Goal: Obtain resource: Download file/media

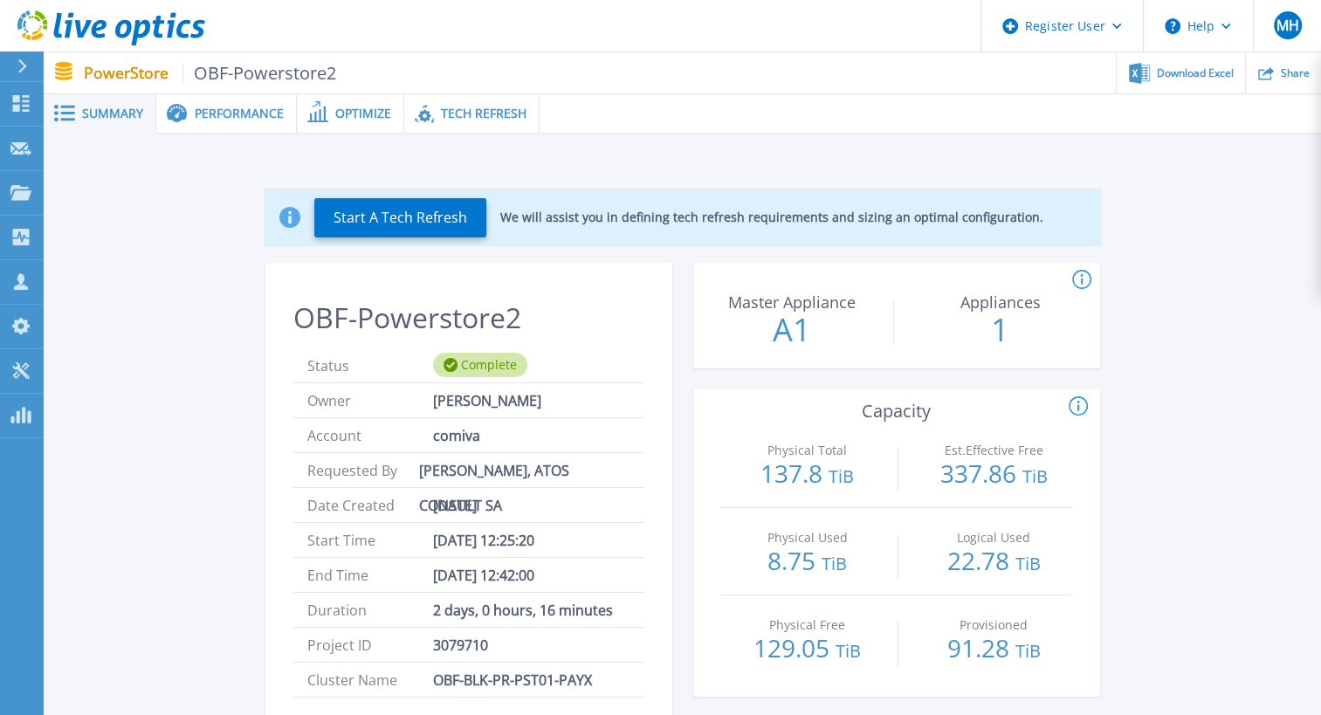
click at [506, 120] on span "Tech Refresh" at bounding box center [484, 113] width 86 height 12
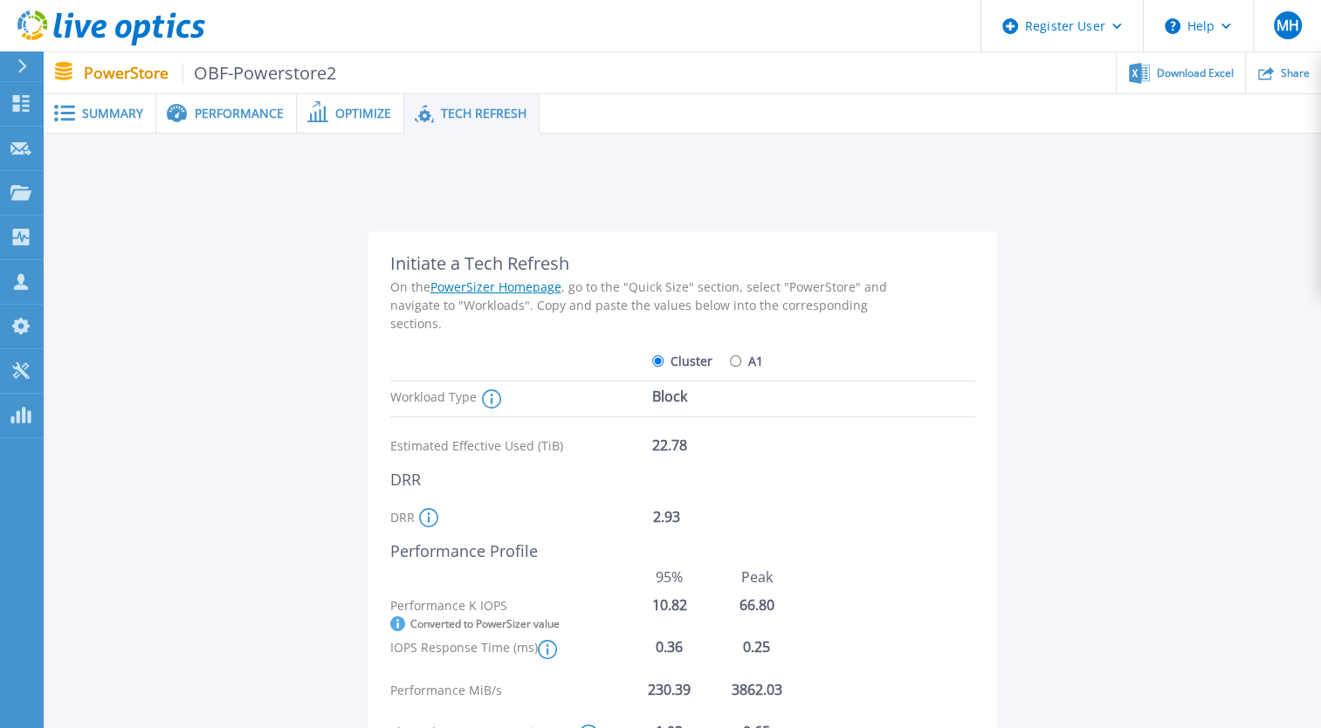
click at [243, 124] on div "Performance" at bounding box center [226, 113] width 141 height 39
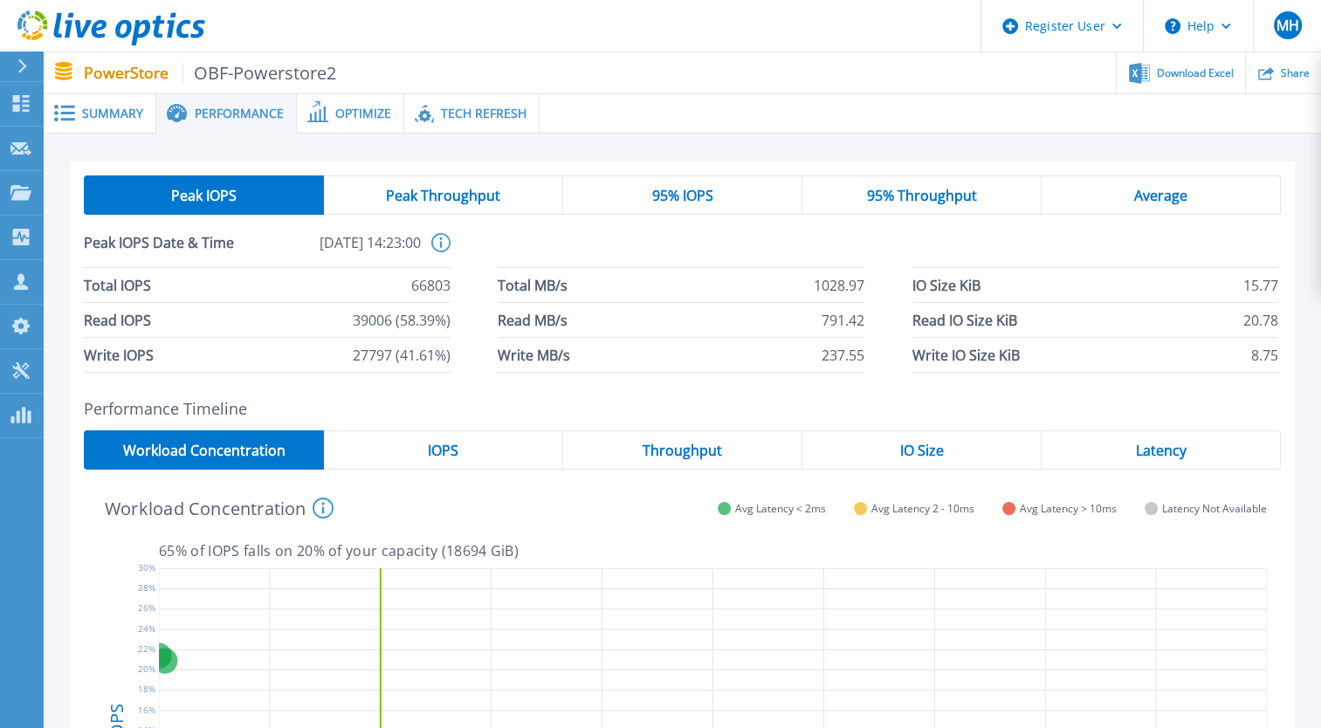
click at [485, 103] on div "Tech Refresh" at bounding box center [471, 113] width 135 height 39
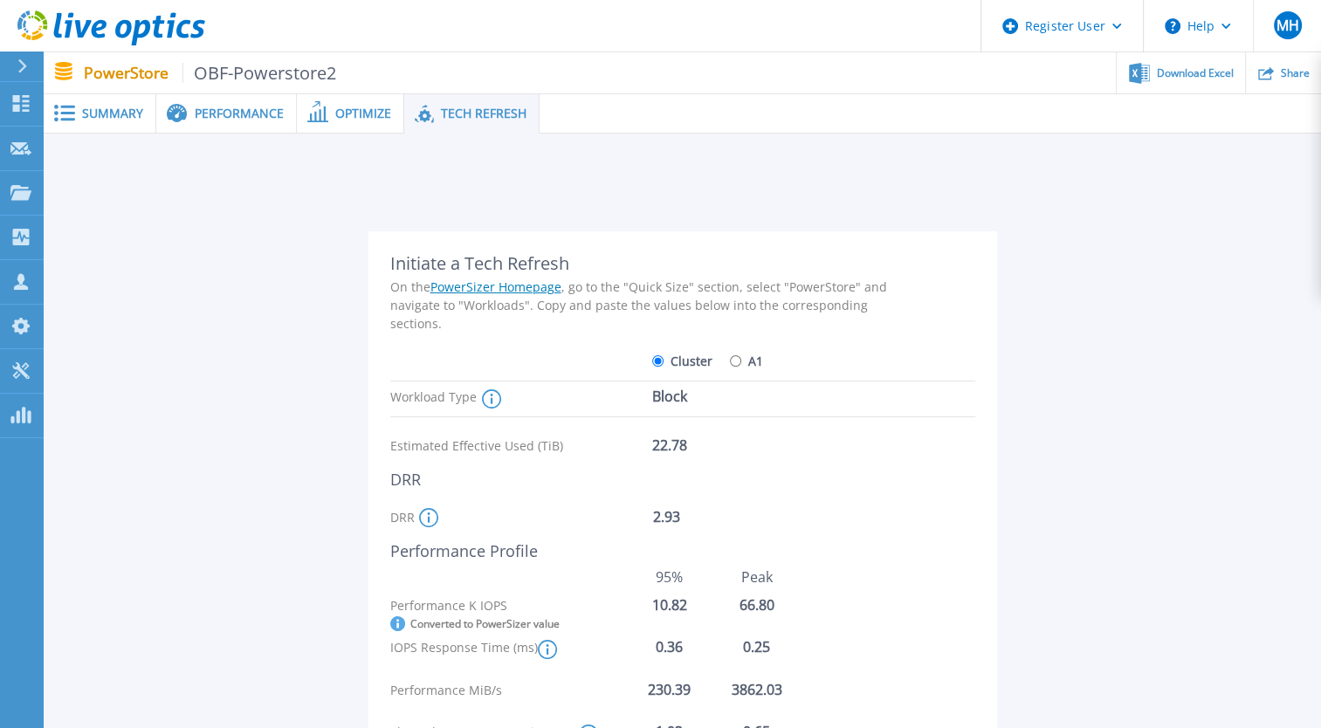
click at [347, 120] on span "Optimize" at bounding box center [363, 113] width 56 height 12
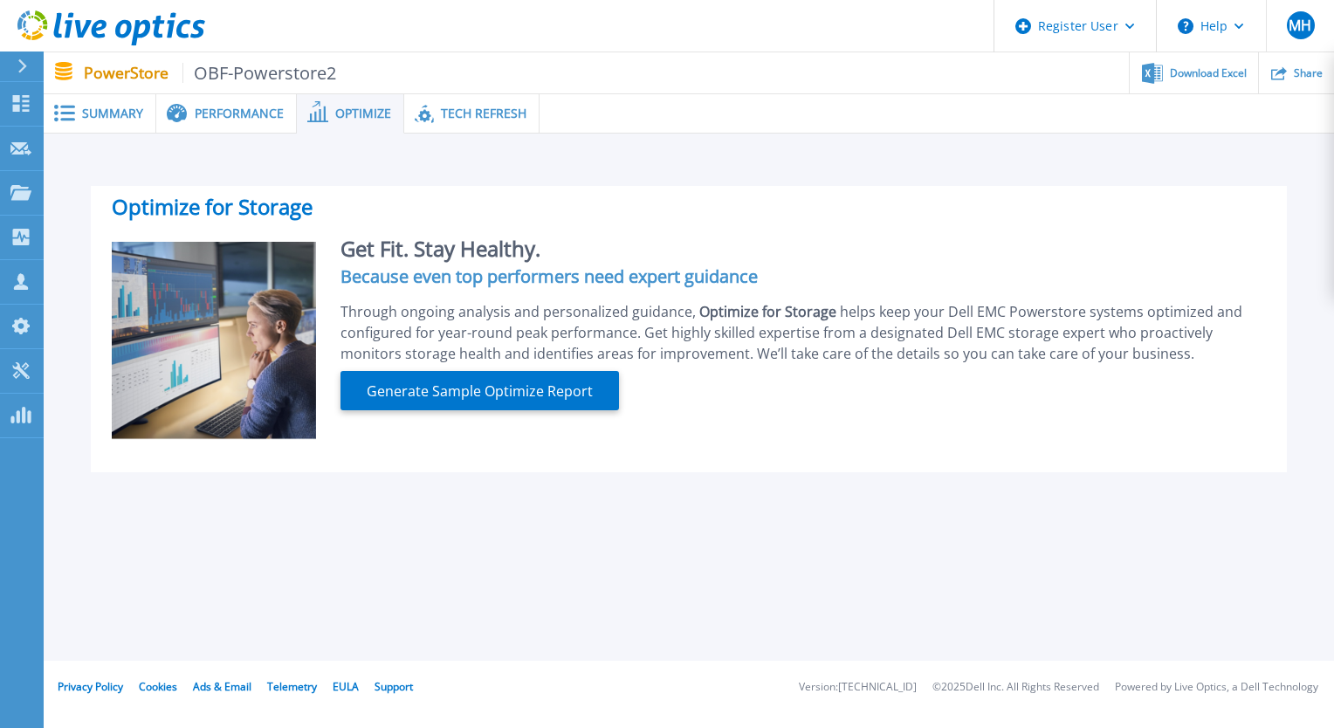
click at [257, 118] on span "Performance" at bounding box center [239, 113] width 89 height 12
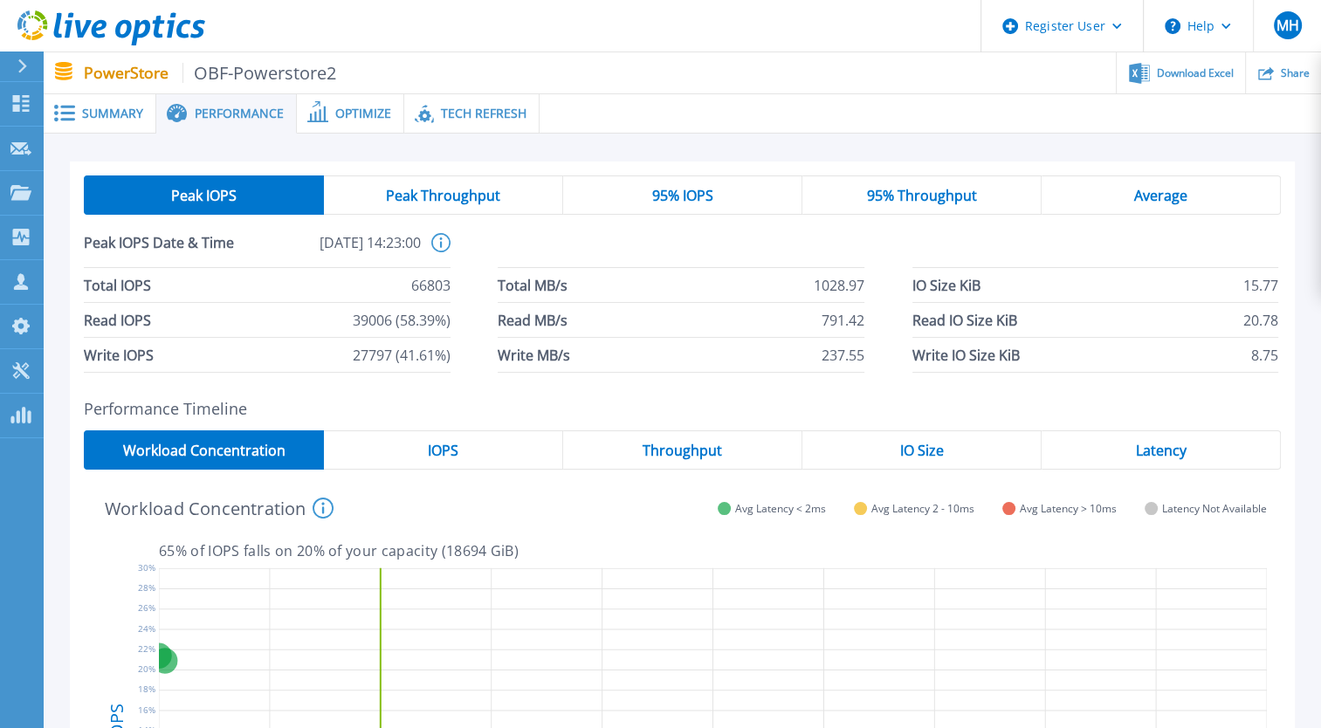
click at [424, 457] on div "IOPS" at bounding box center [443, 449] width 239 height 39
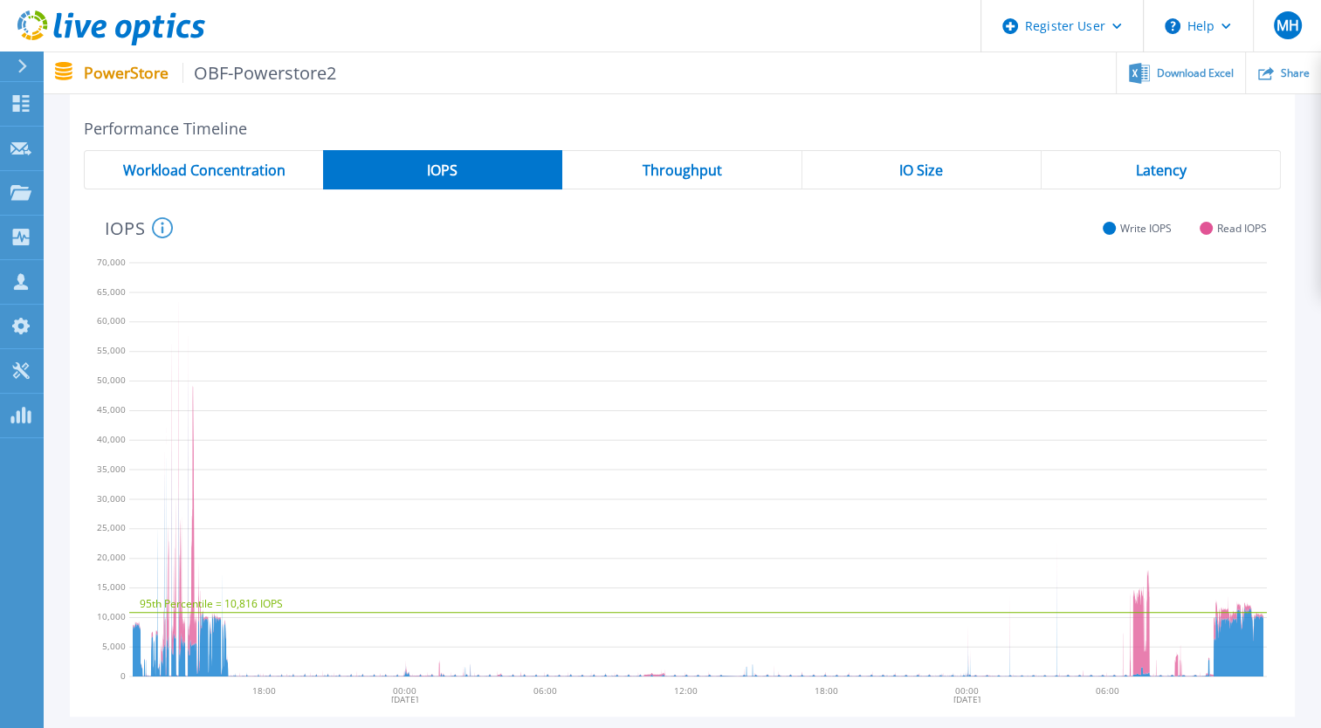
scroll to position [286, 0]
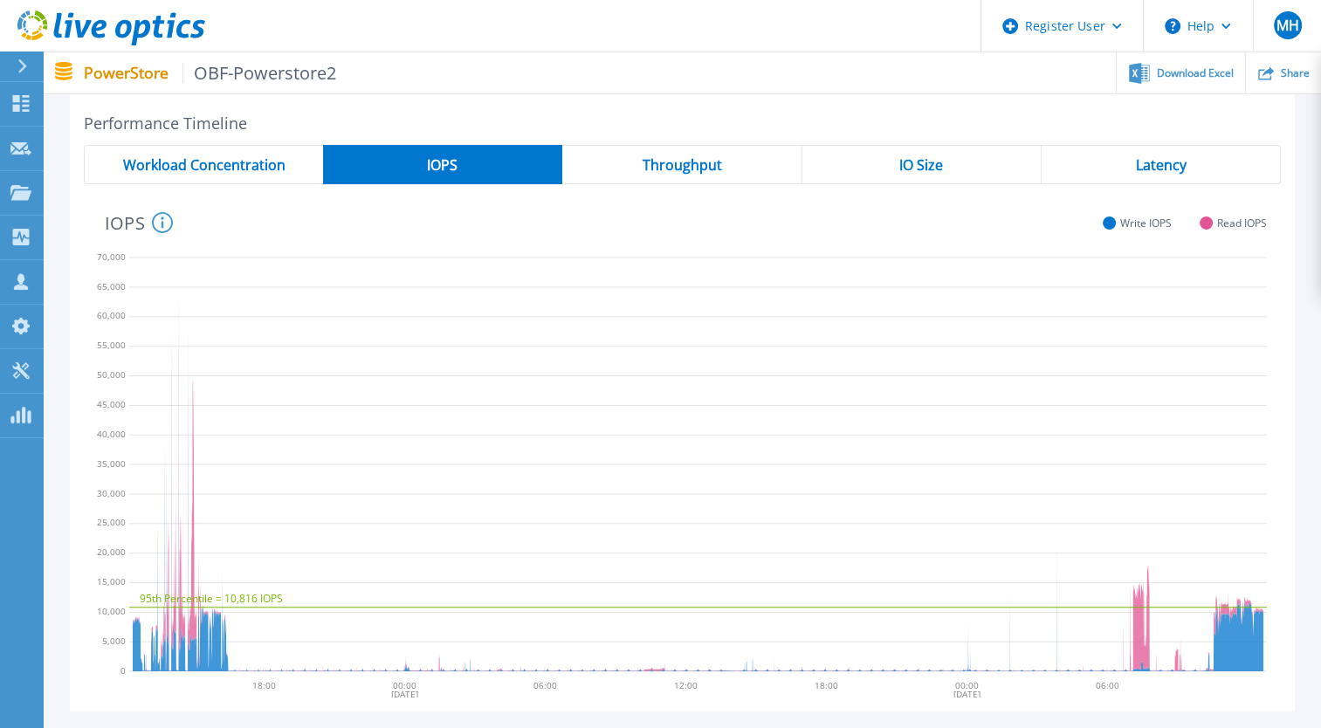
click at [656, 163] on span "Throughput" at bounding box center [682, 165] width 79 height 14
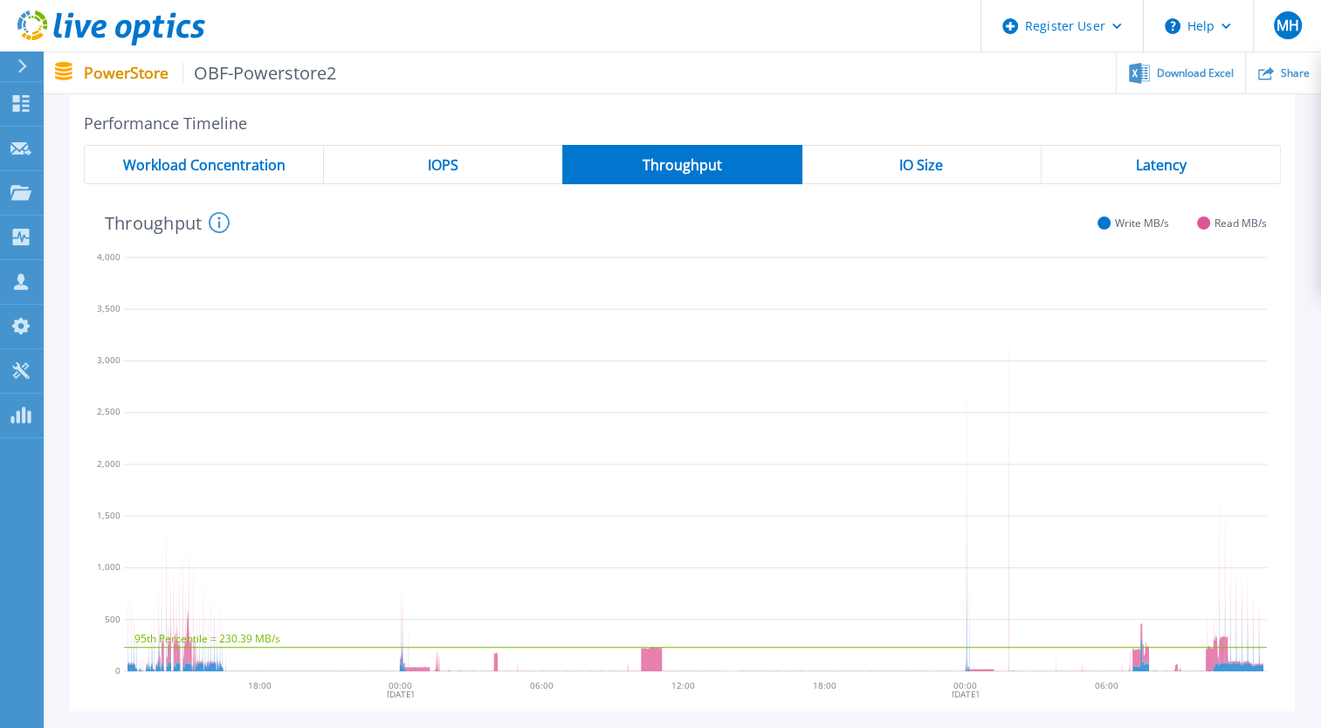
click at [446, 171] on span "IOPS" at bounding box center [443, 165] width 31 height 14
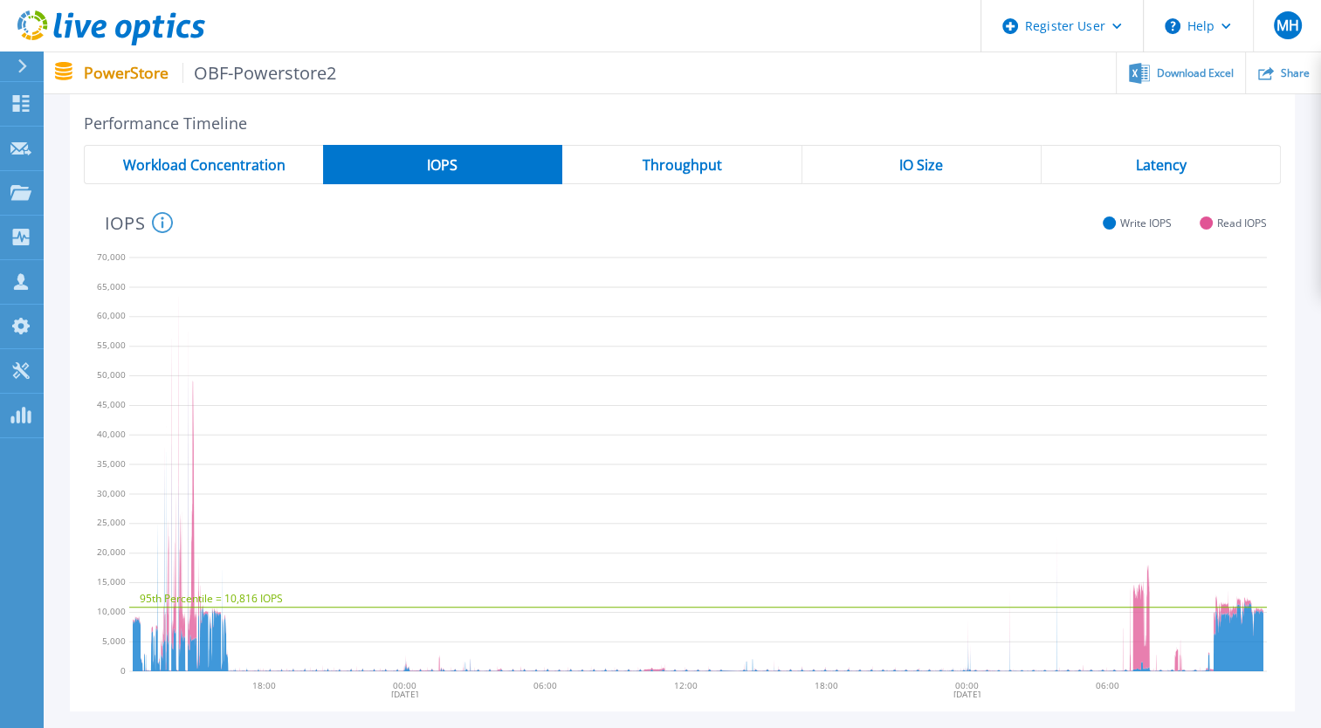
click at [684, 172] on span "Throughput" at bounding box center [682, 165] width 79 height 14
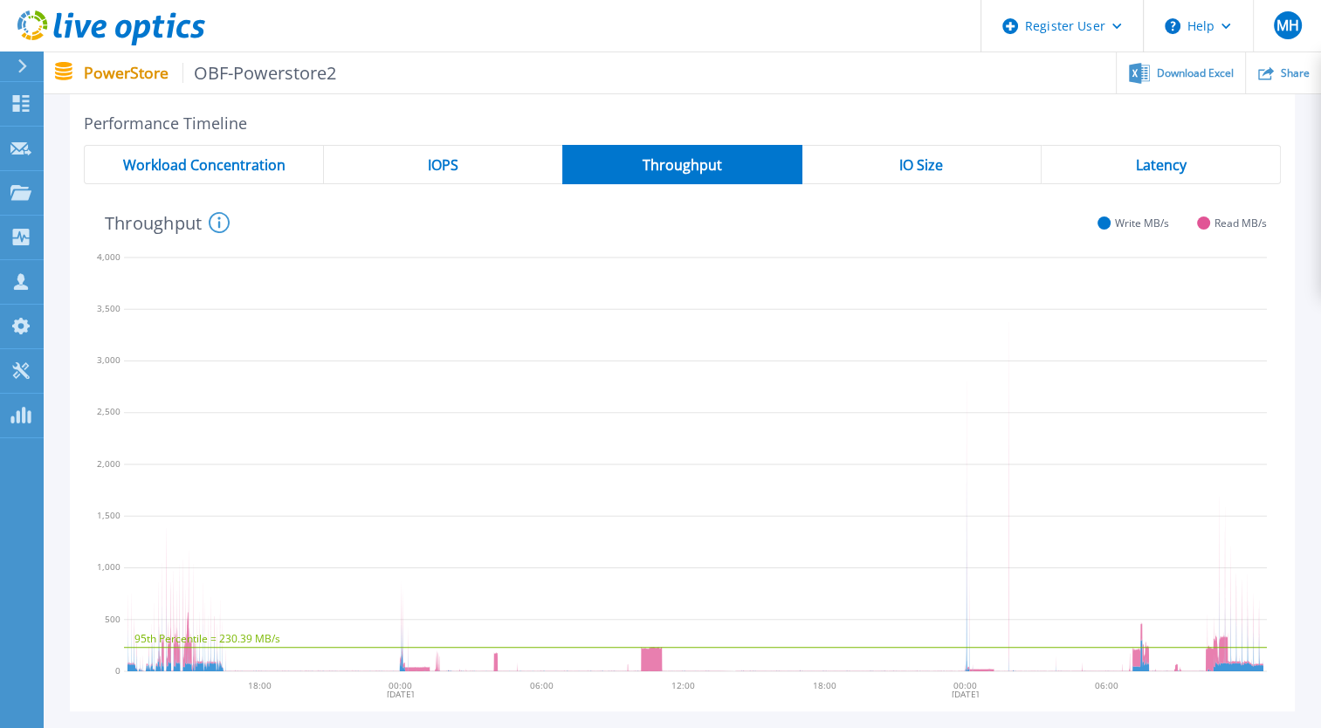
click at [900, 172] on span "IO Size" at bounding box center [921, 165] width 44 height 14
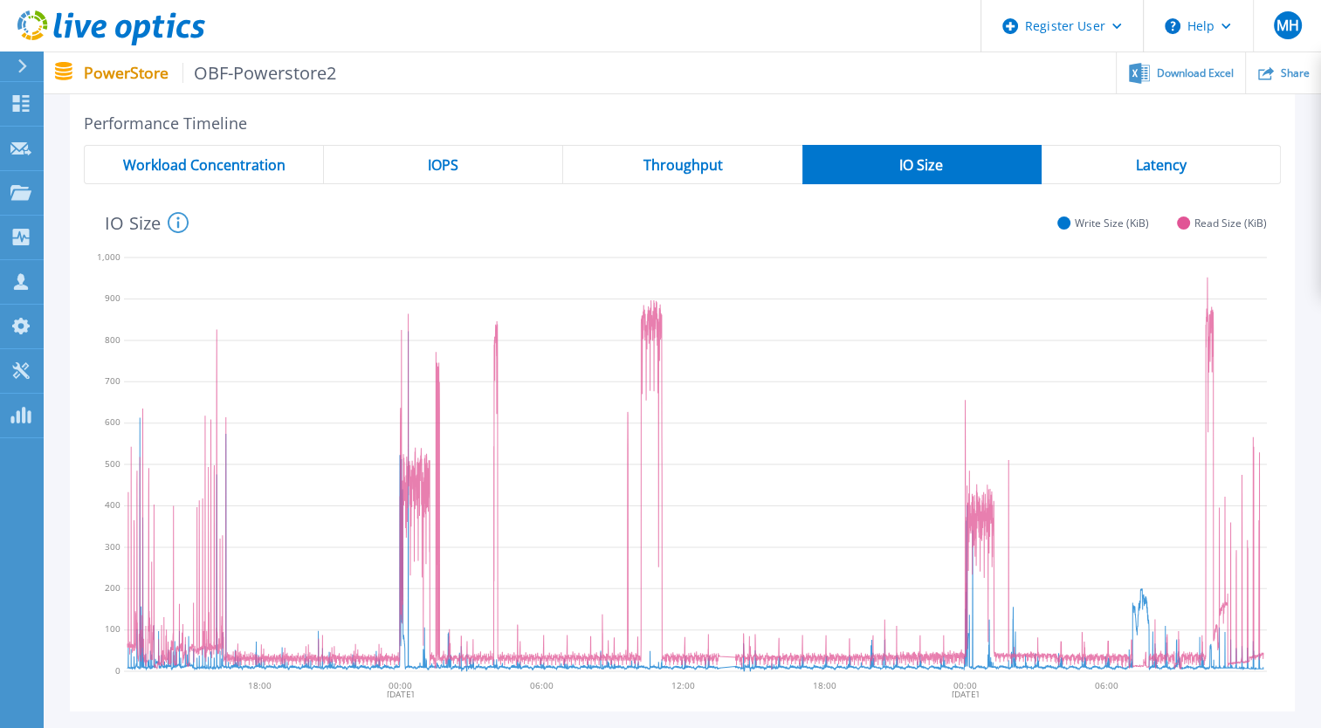
click at [1170, 166] on span "Latency" at bounding box center [1160, 165] width 51 height 14
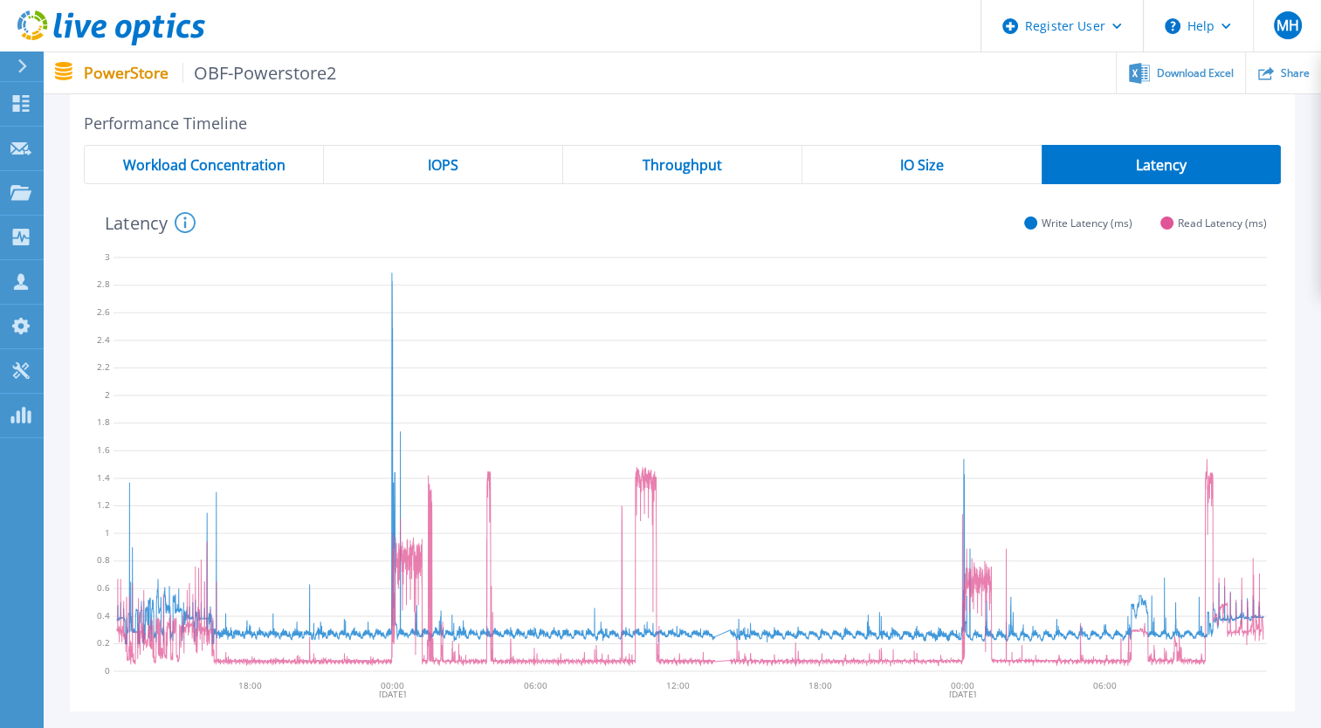
click at [461, 173] on div "IOPS" at bounding box center [443, 164] width 239 height 39
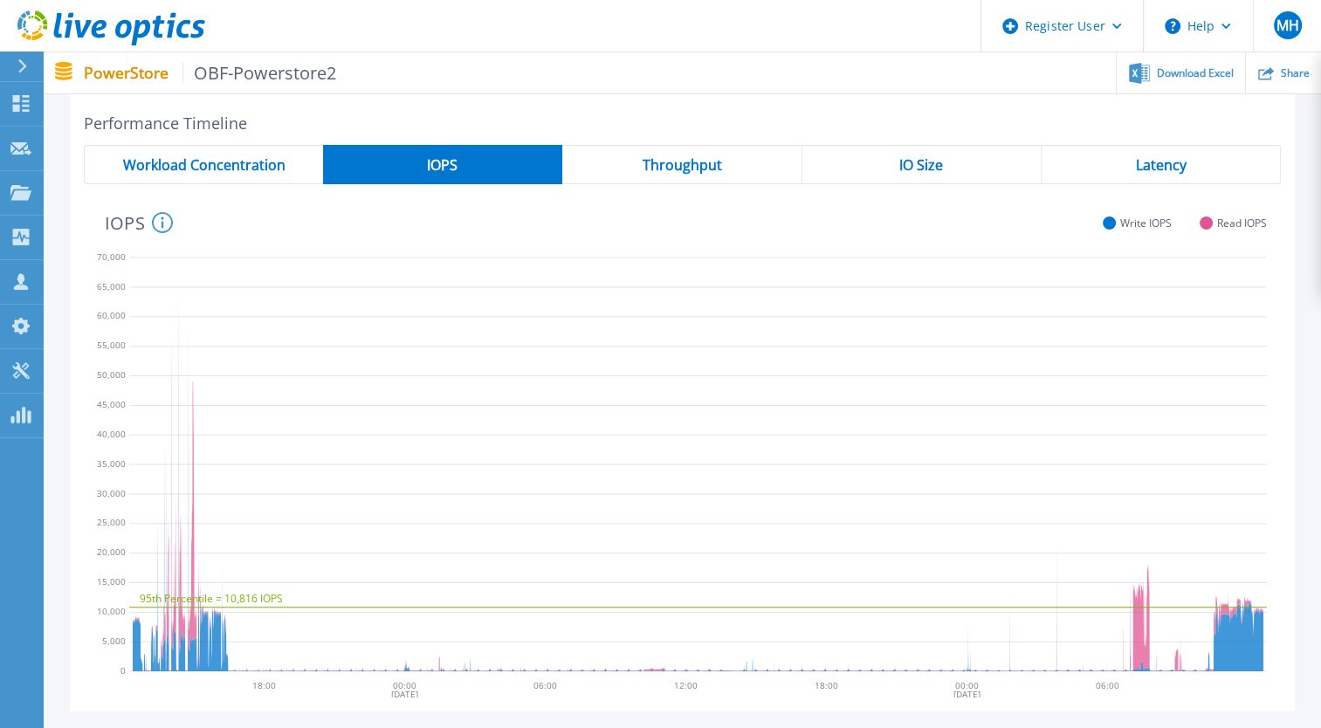
click at [1162, 164] on span "Latency" at bounding box center [1160, 165] width 51 height 14
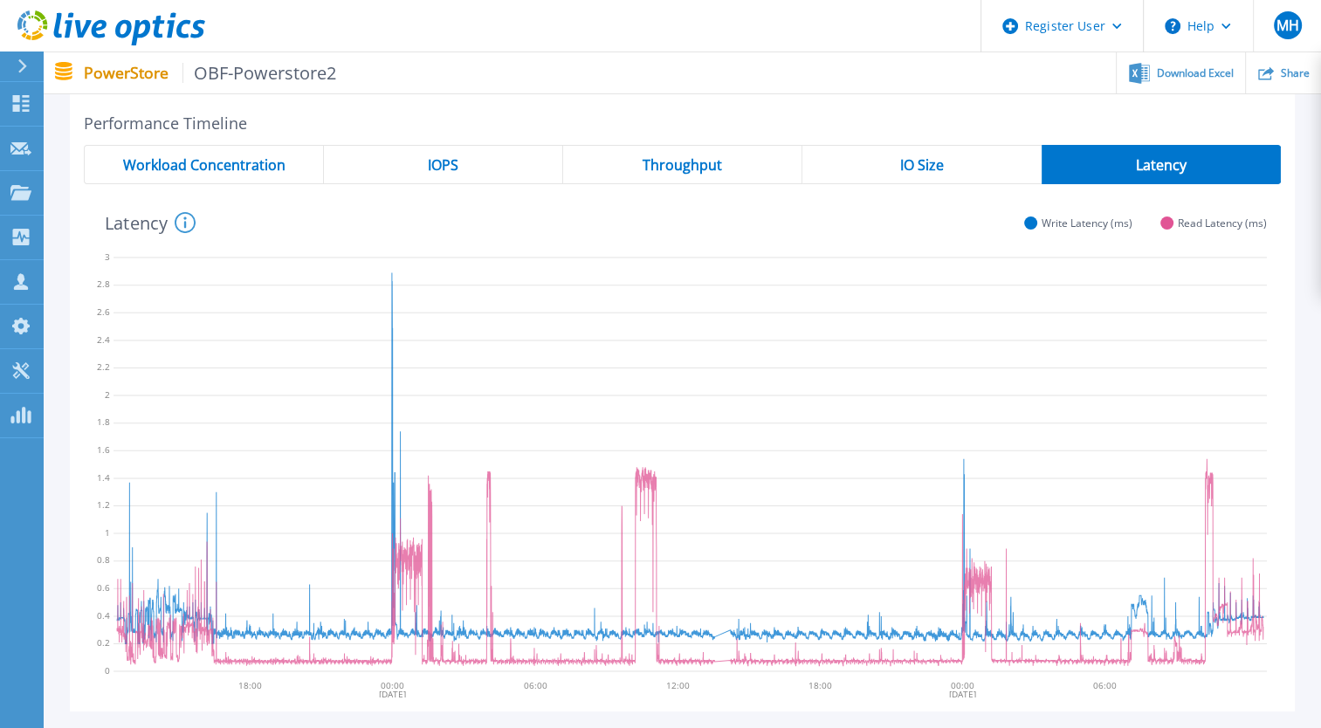
click at [1303, 493] on div "Peak IOPS Peak Throughput 95% IOPS 95% Throughput Average Peak IOPS Date & Time…" at bounding box center [682, 304] width 1277 height 913
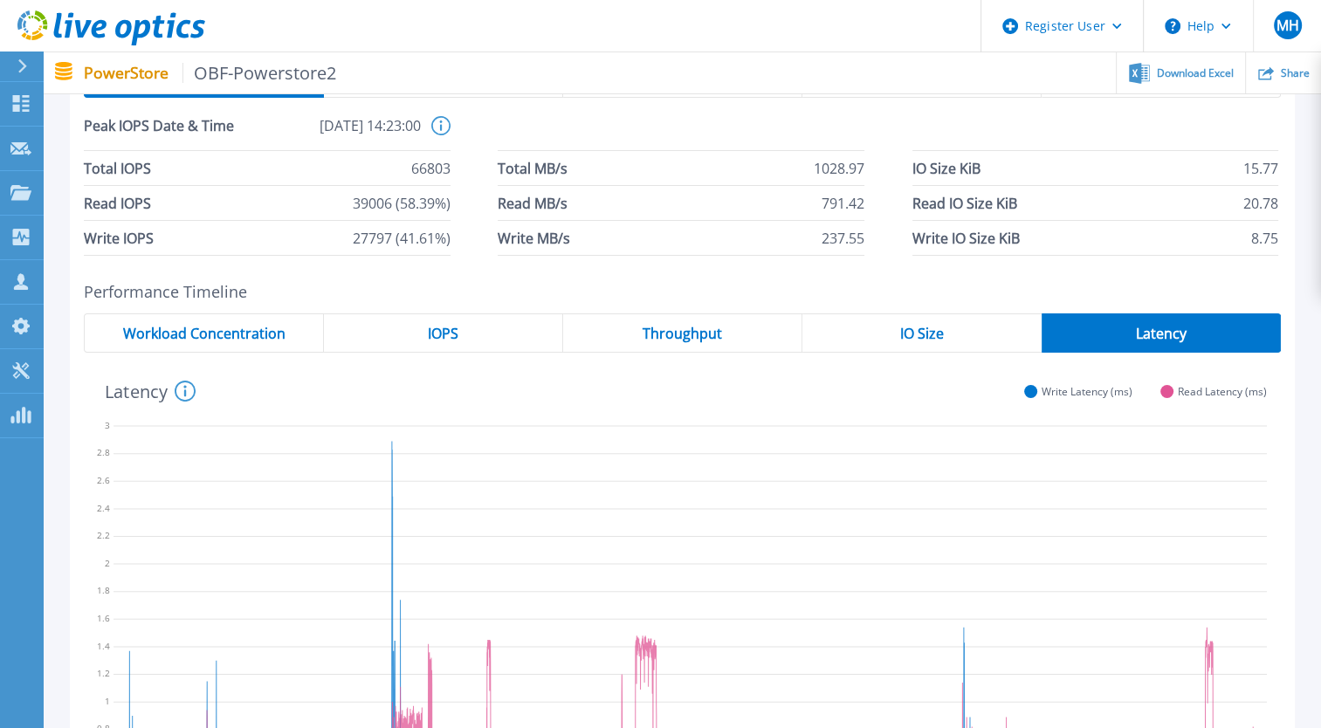
scroll to position [0, 0]
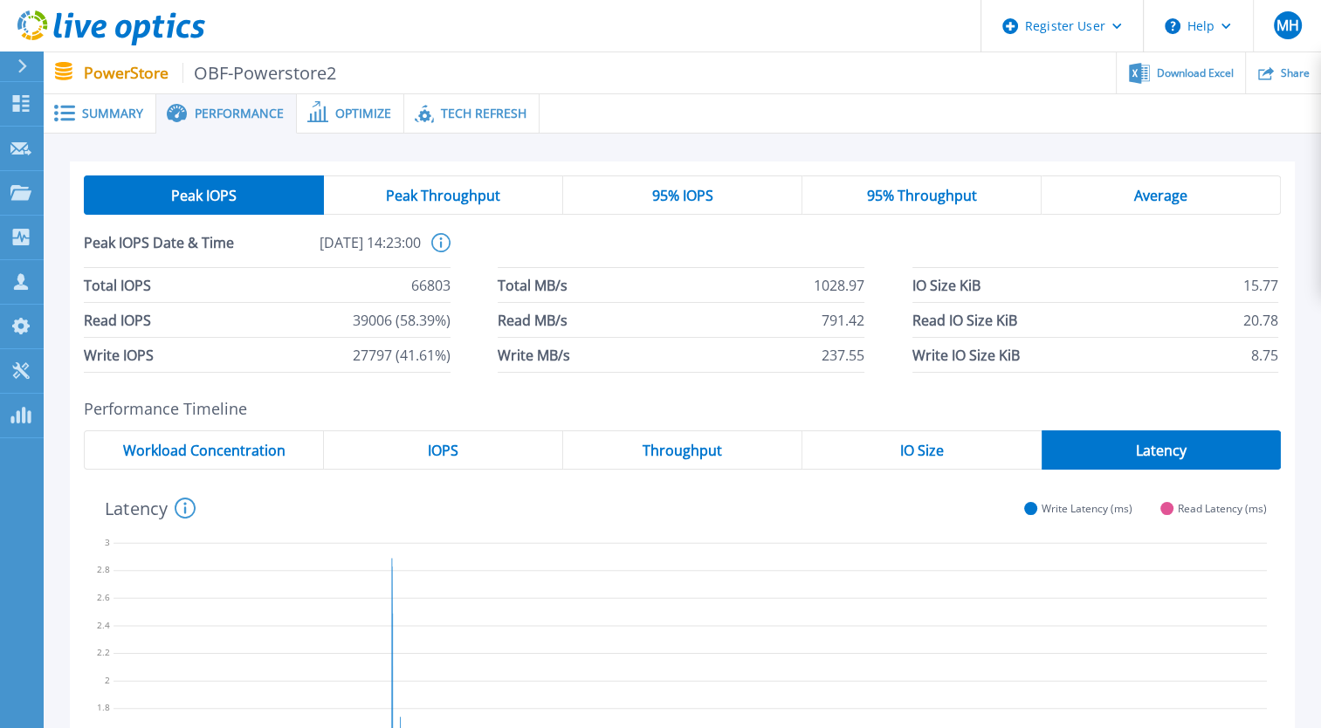
click at [470, 198] on span "Peak Throughput" at bounding box center [443, 196] width 114 height 14
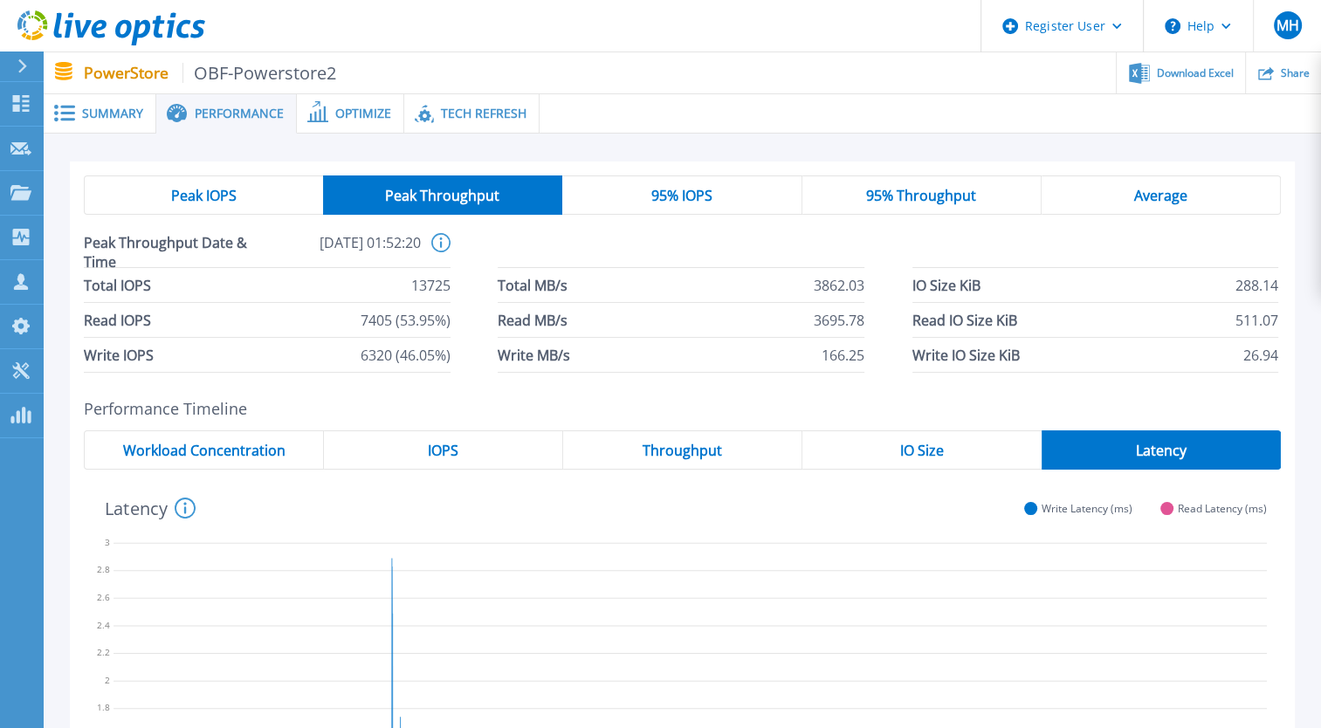
click at [679, 208] on div "95% IOPS" at bounding box center [681, 195] width 239 height 39
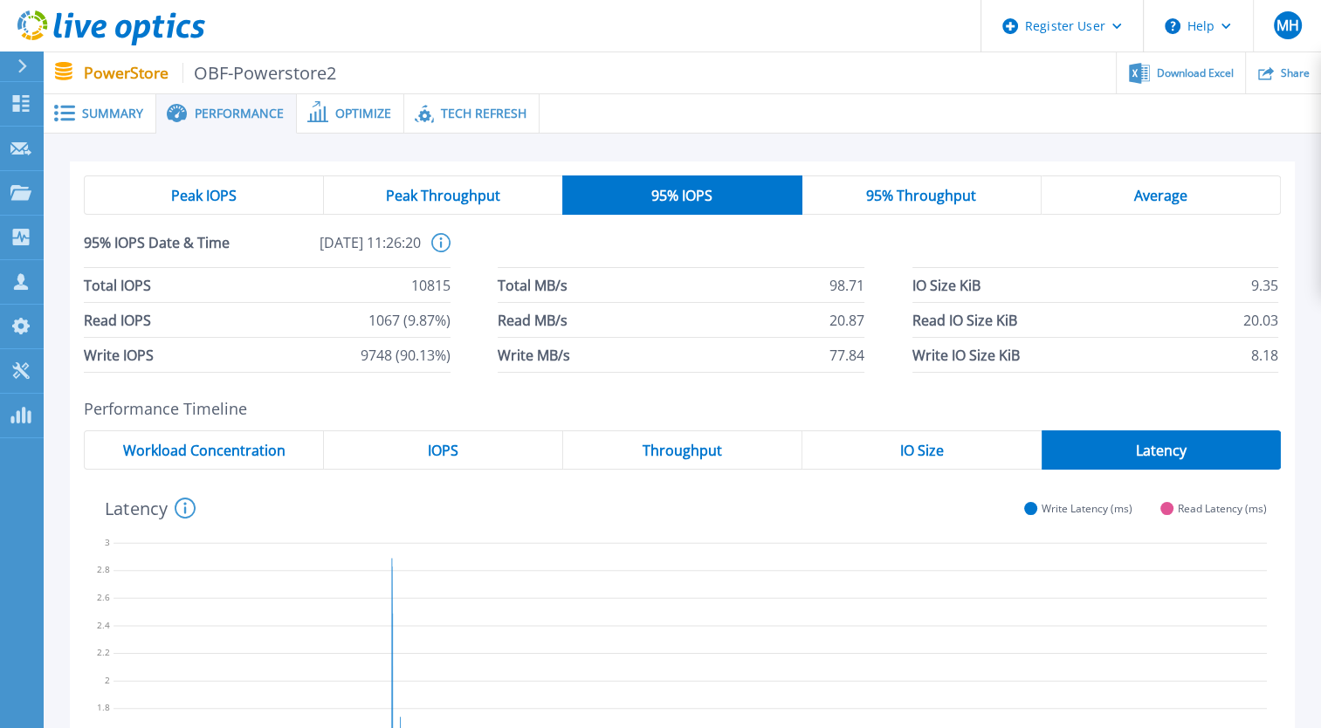
click at [919, 204] on div "95% Throughput" at bounding box center [921, 195] width 239 height 39
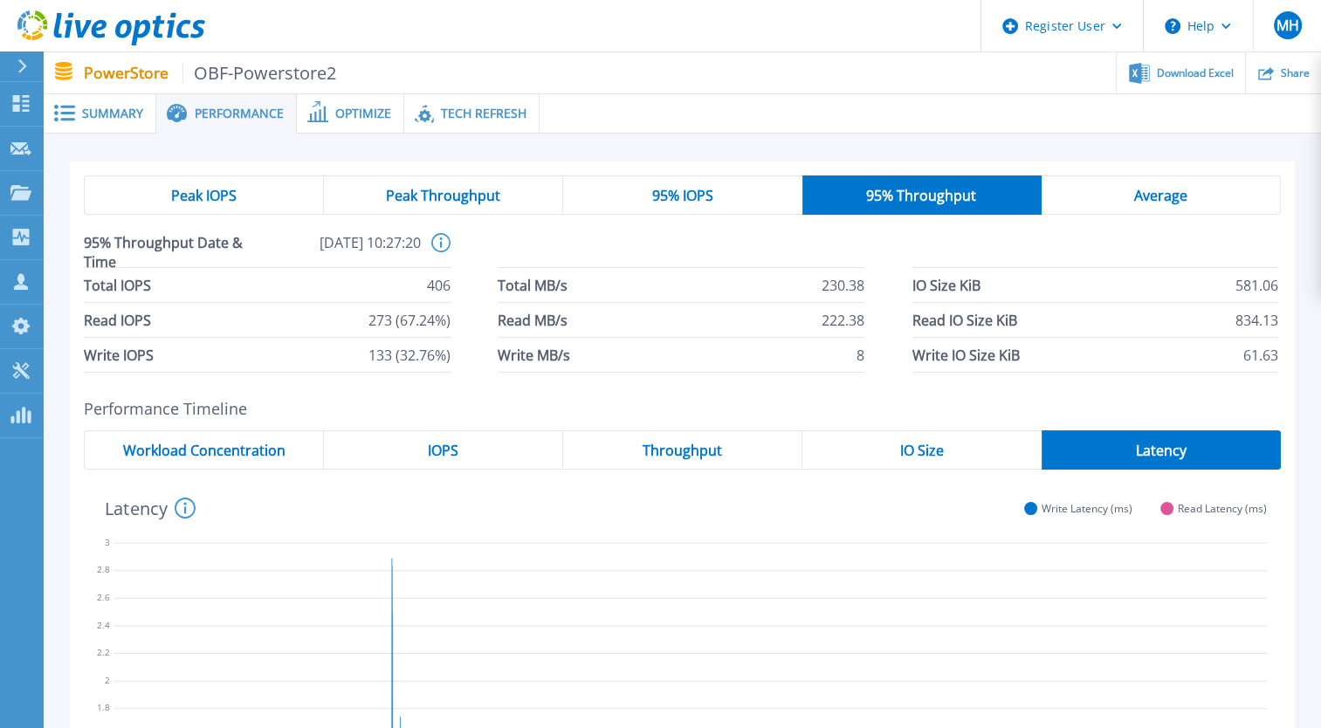
click at [1179, 197] on span "Average" at bounding box center [1160, 196] width 53 height 14
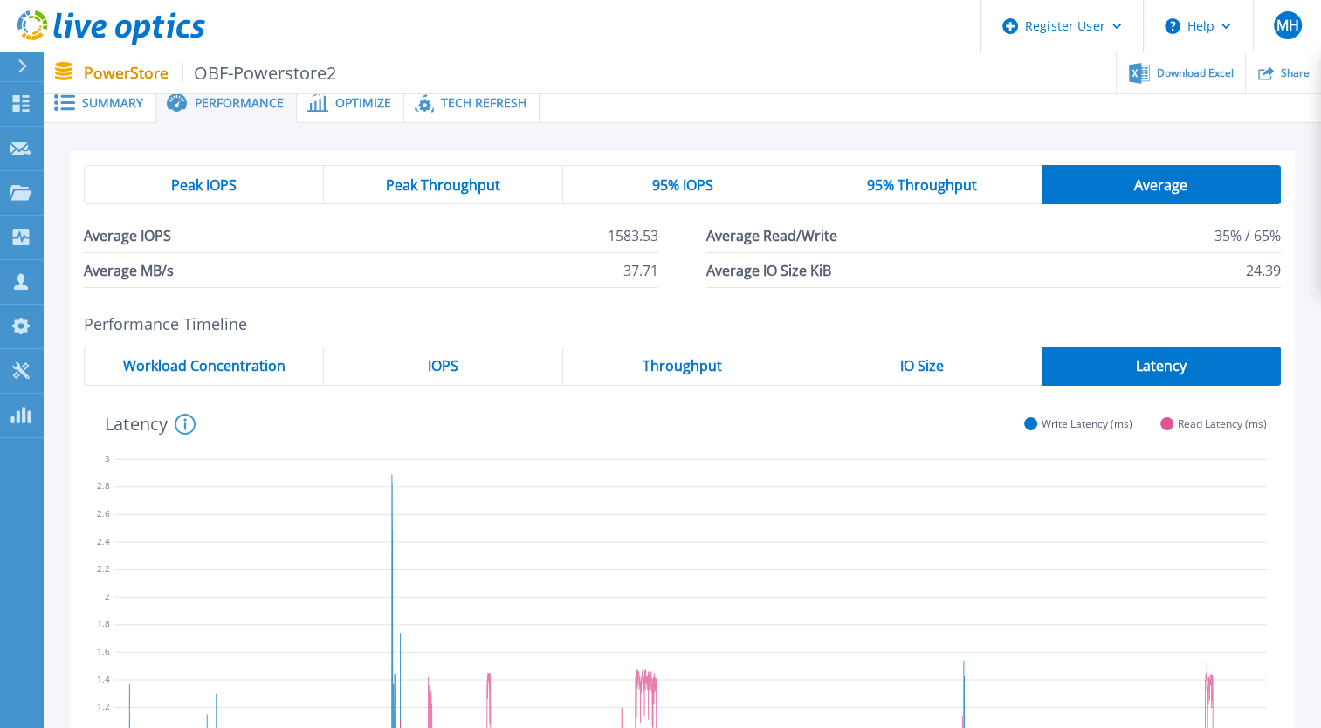
scroll to position [9, 0]
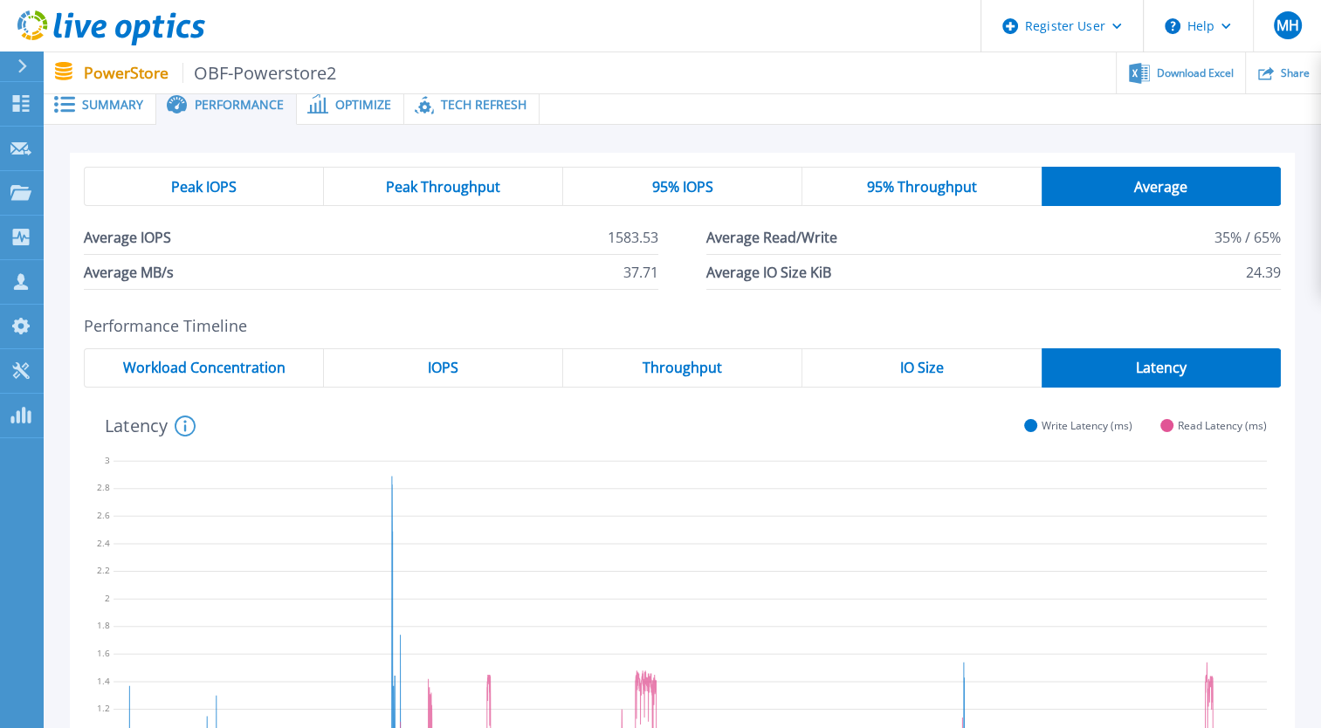
click at [236, 190] on span "Peak IOPS" at bounding box center [203, 187] width 65 height 14
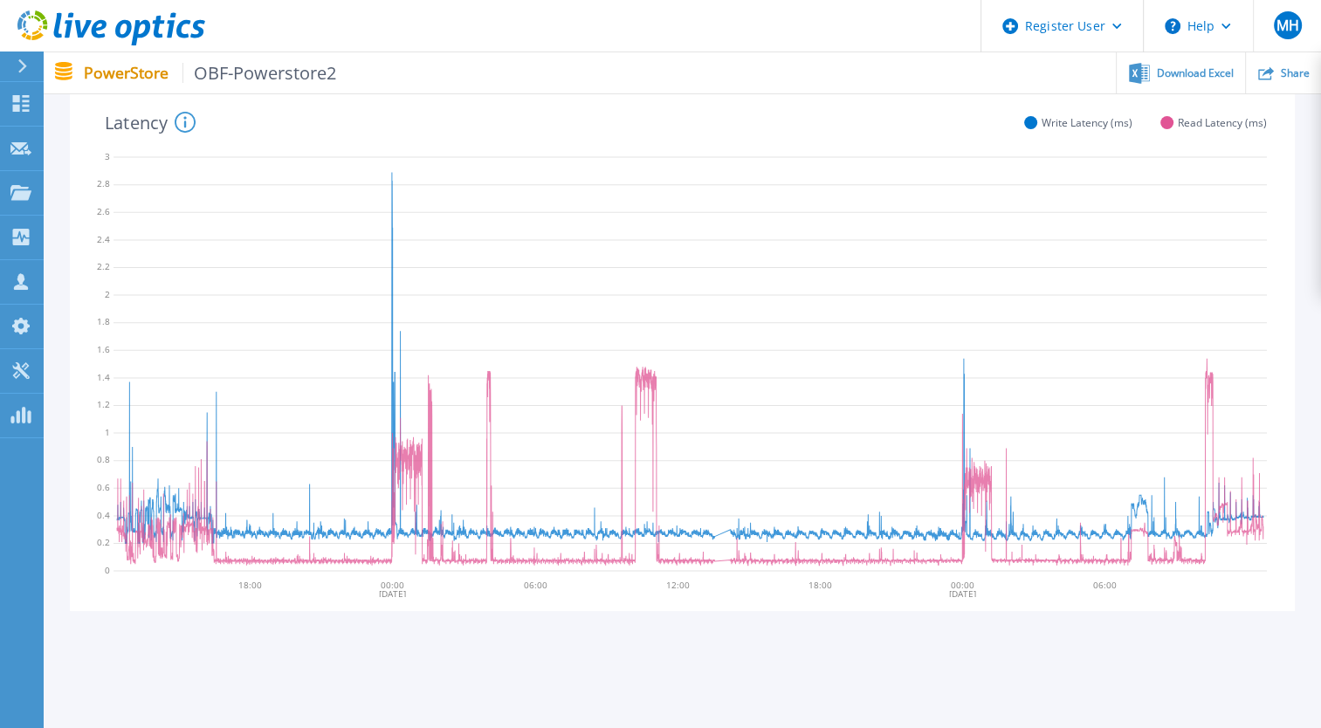
scroll to position [0, 0]
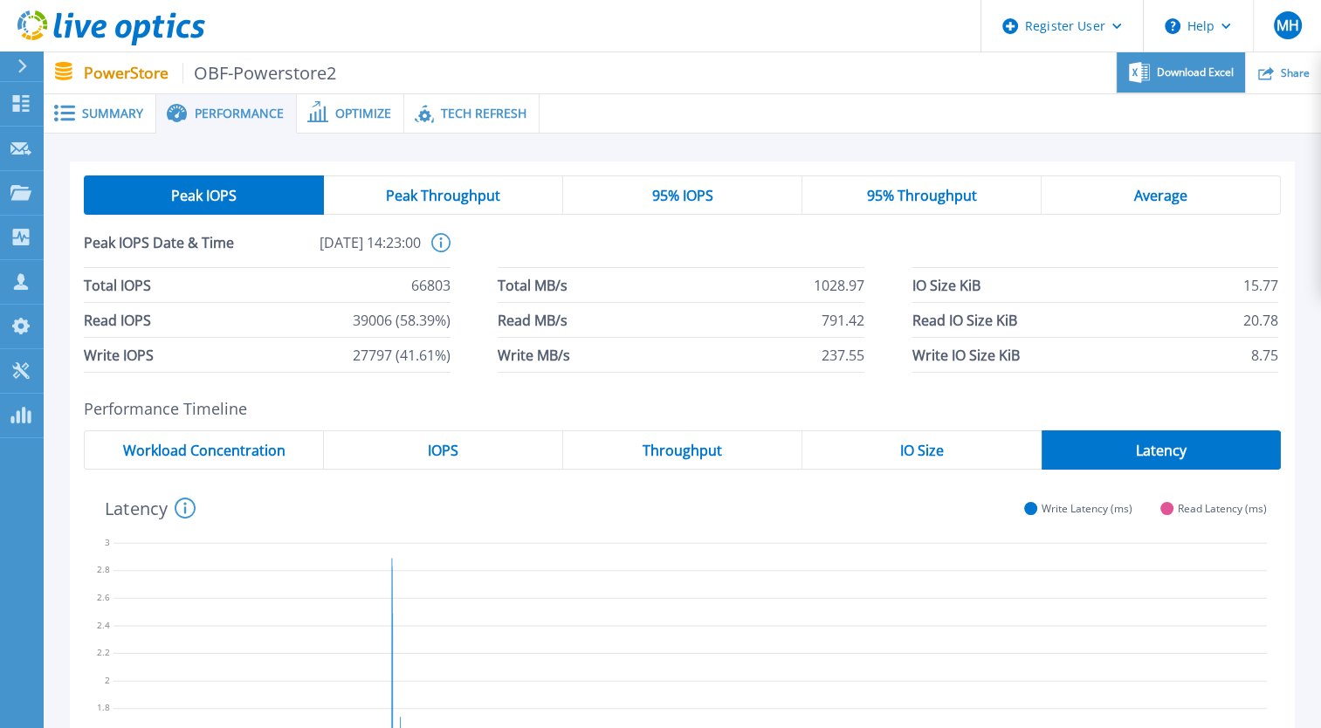
click at [1215, 82] on div "Download Excel" at bounding box center [1181, 72] width 128 height 41
click at [472, 450] on div "IOPS" at bounding box center [443, 449] width 239 height 39
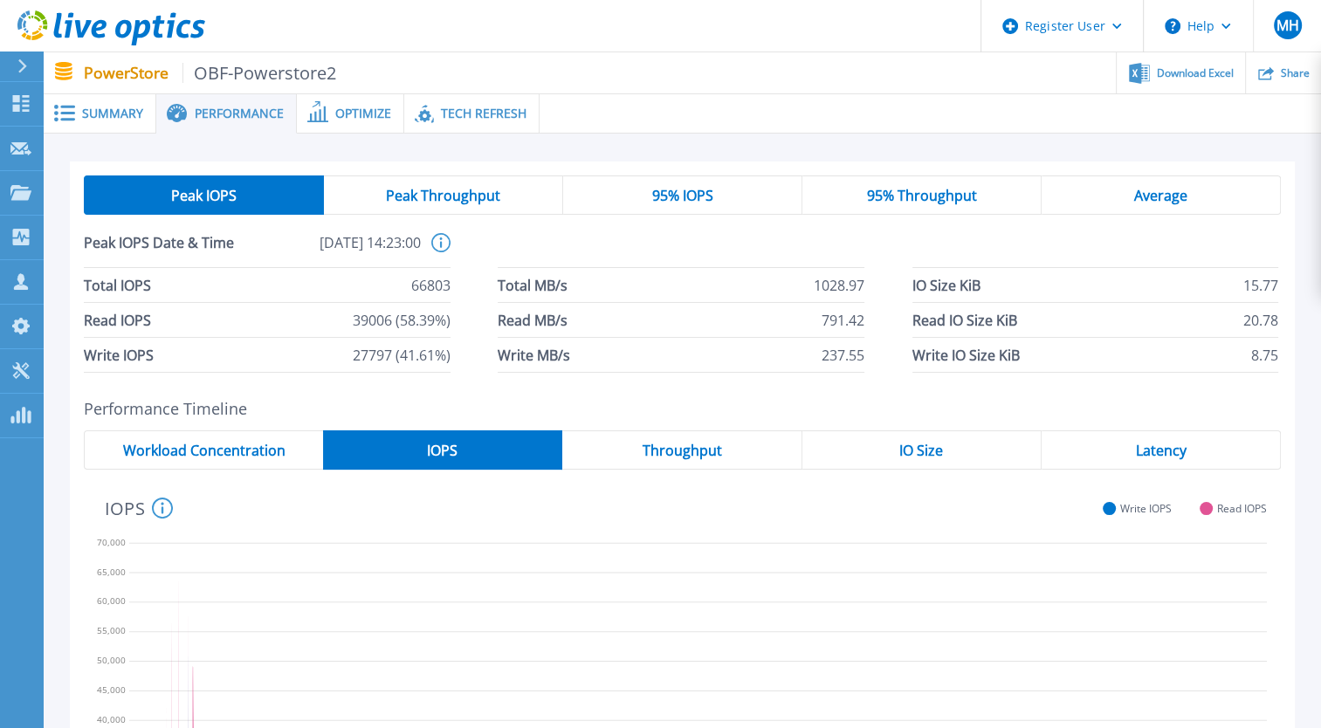
click at [644, 194] on div "95% IOPS" at bounding box center [682, 195] width 239 height 39
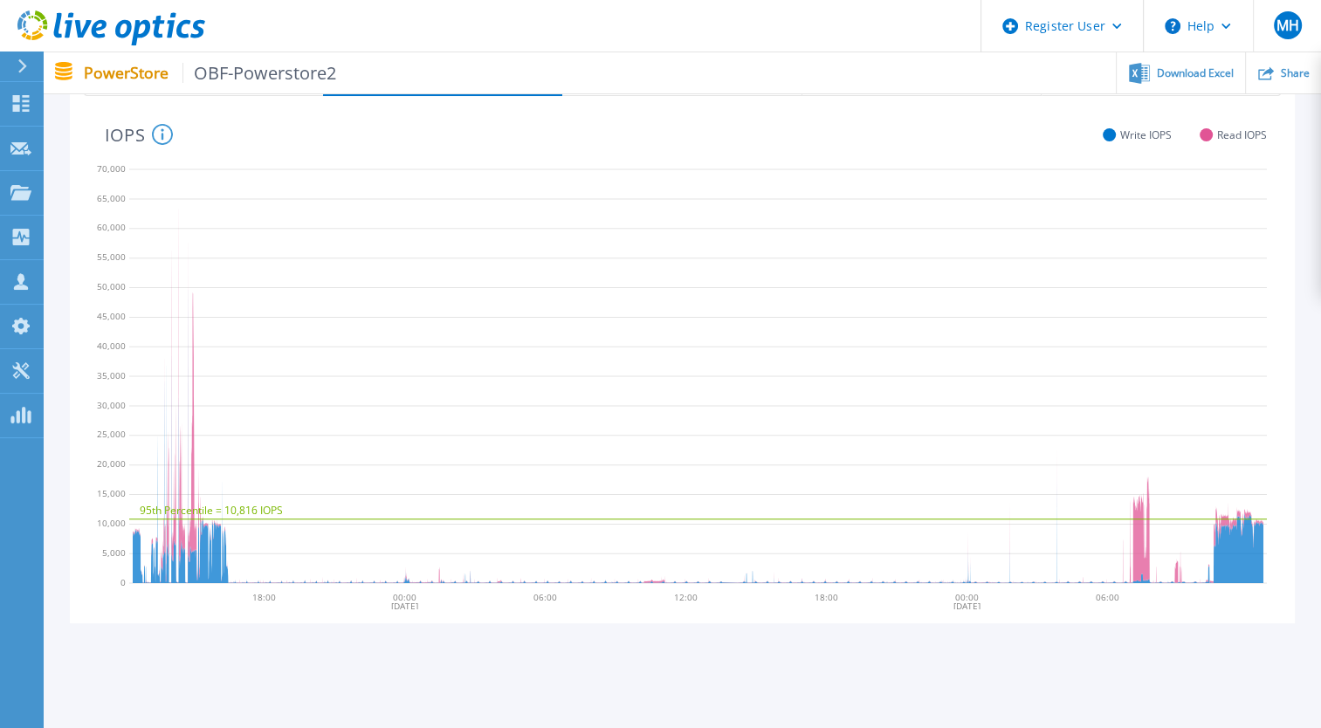
scroll to position [375, 0]
click at [534, 655] on div "Peak IOPS Peak Throughput 95% IOPS 95% Throughput Average 95% IOPS Date & Time …" at bounding box center [682, 215] width 1277 height 913
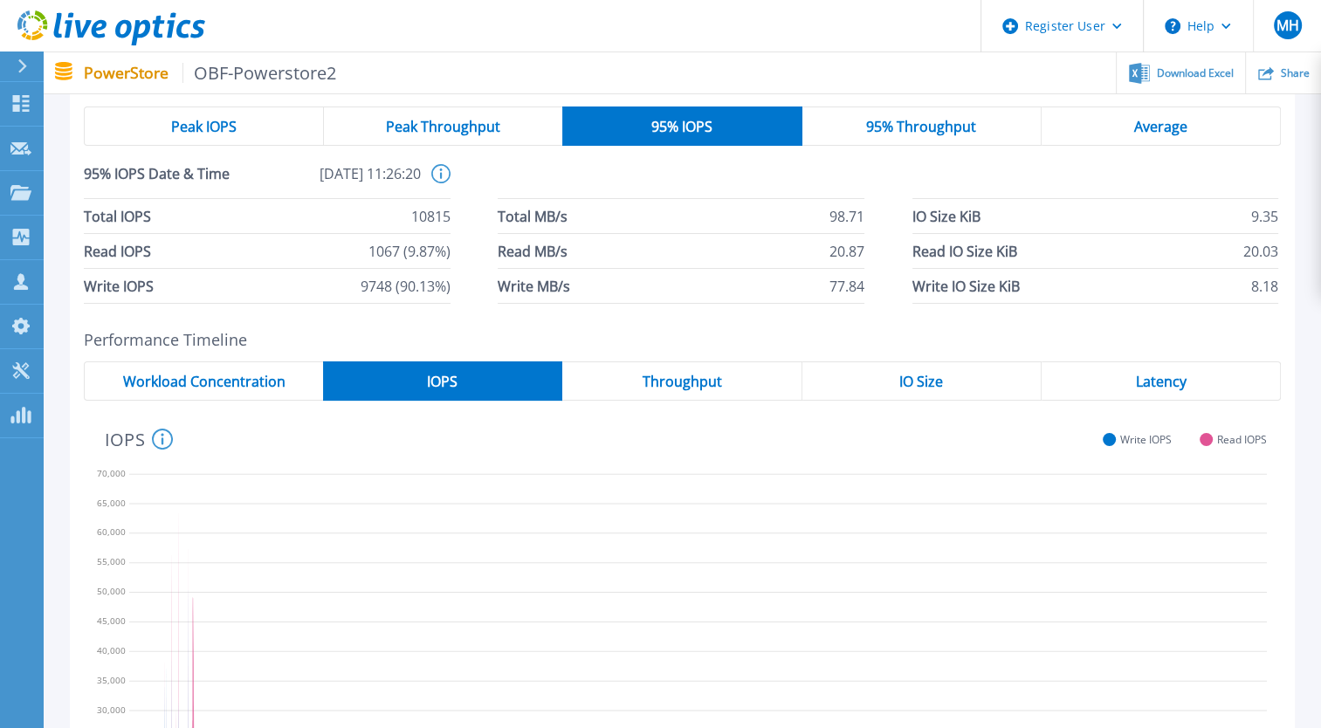
scroll to position [0, 0]
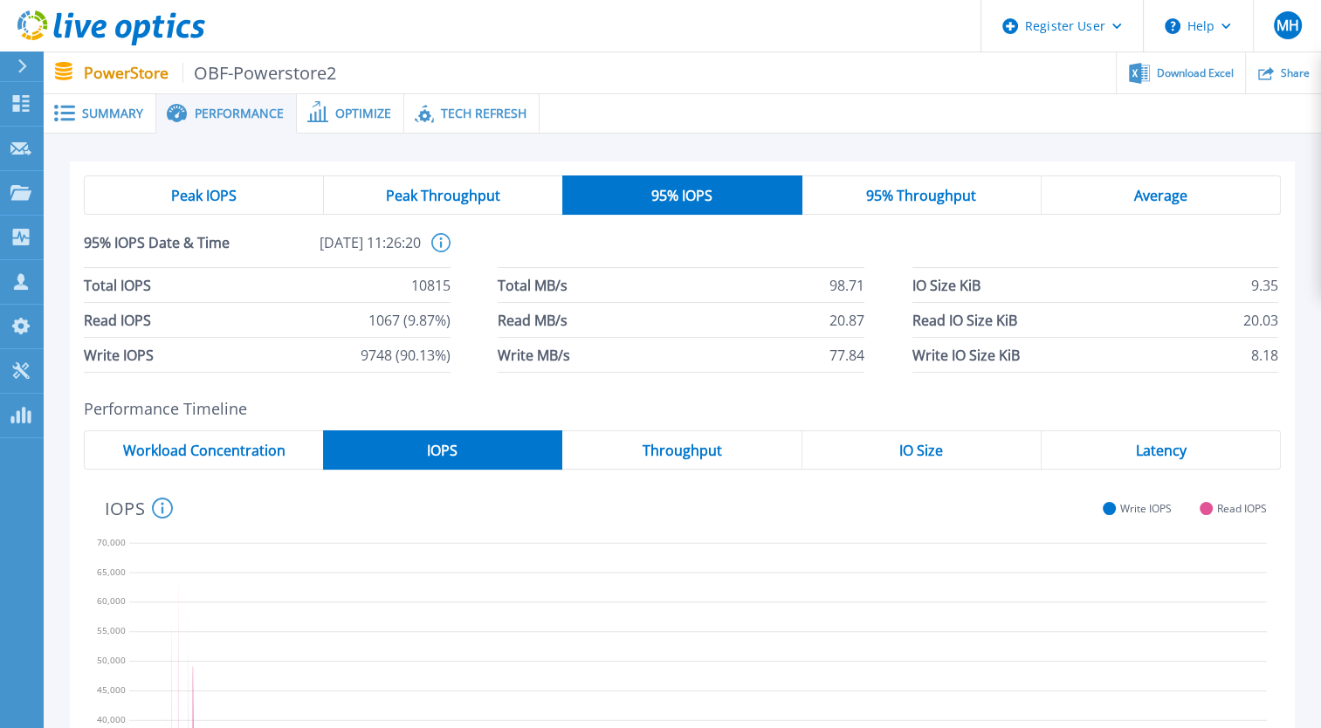
click at [1157, 191] on span "Average" at bounding box center [1160, 196] width 53 height 14
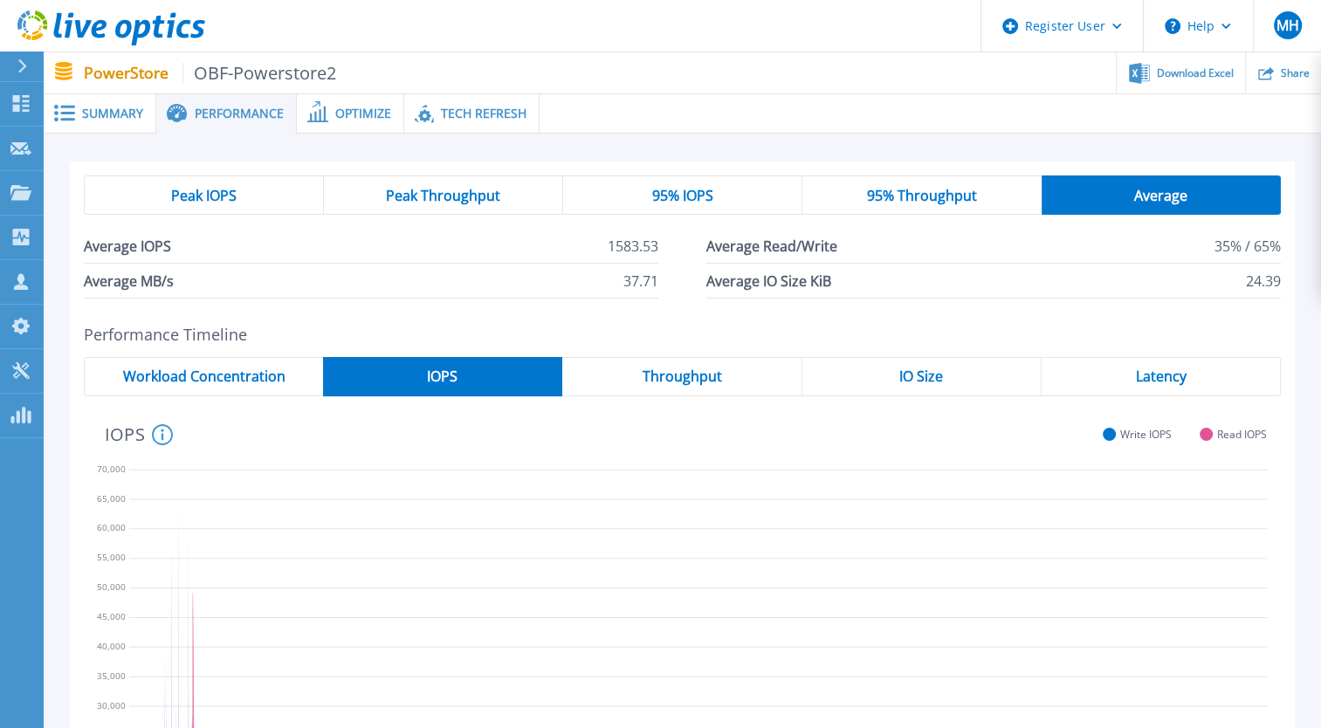
click at [690, 198] on span "95% IOPS" at bounding box center [682, 196] width 61 height 14
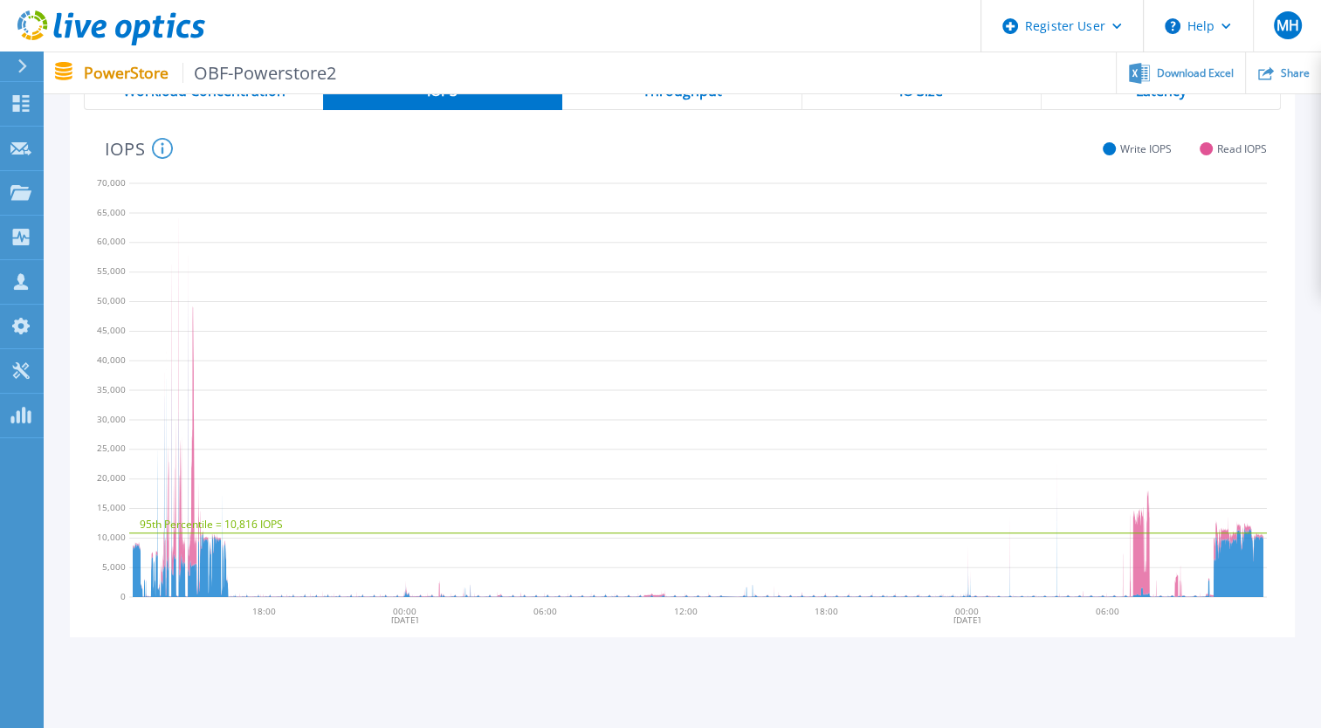
scroll to position [437, 0]
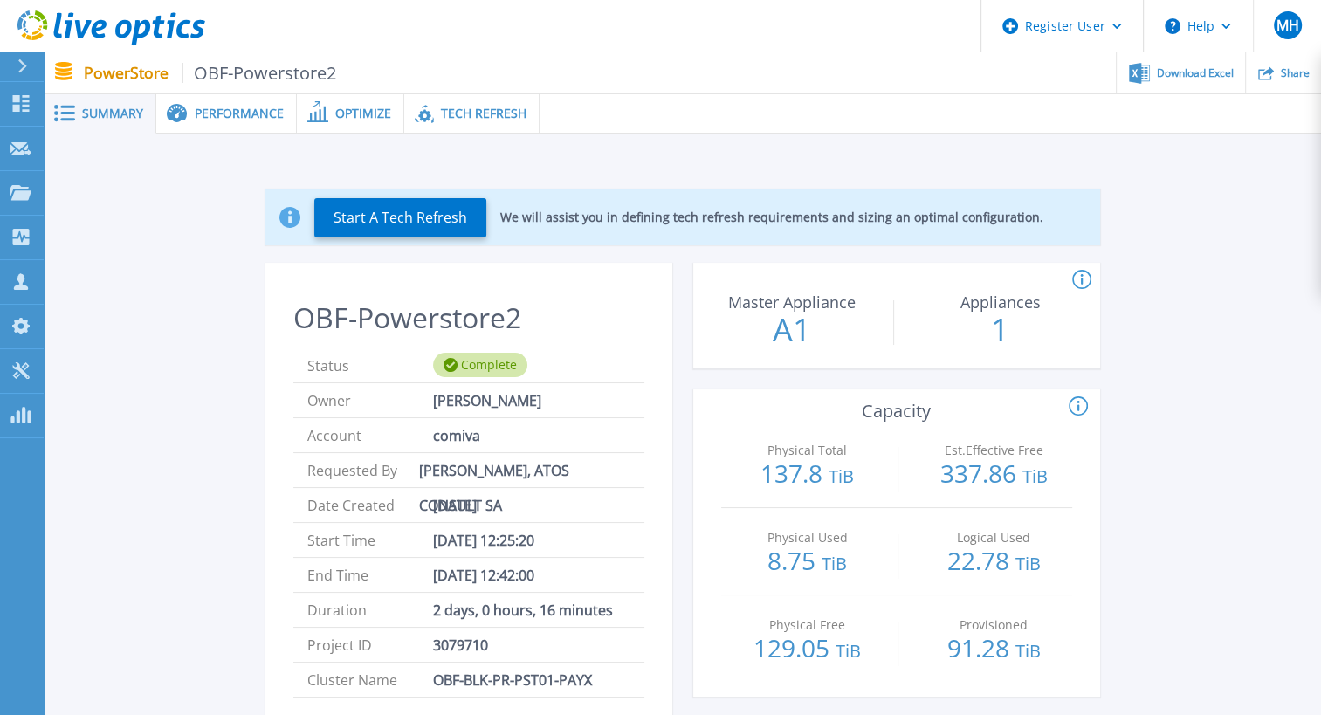
click at [248, 114] on span "Performance" at bounding box center [239, 113] width 89 height 12
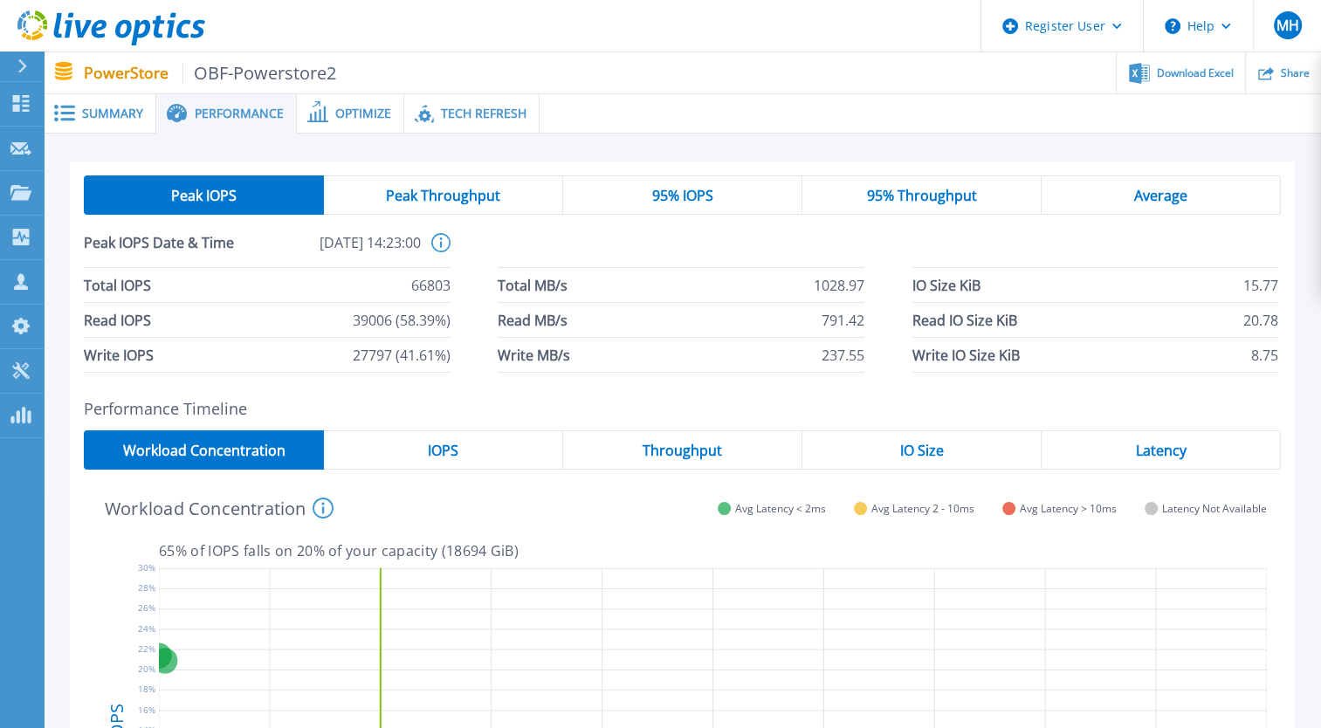
click at [435, 462] on div "IOPS" at bounding box center [443, 449] width 239 height 39
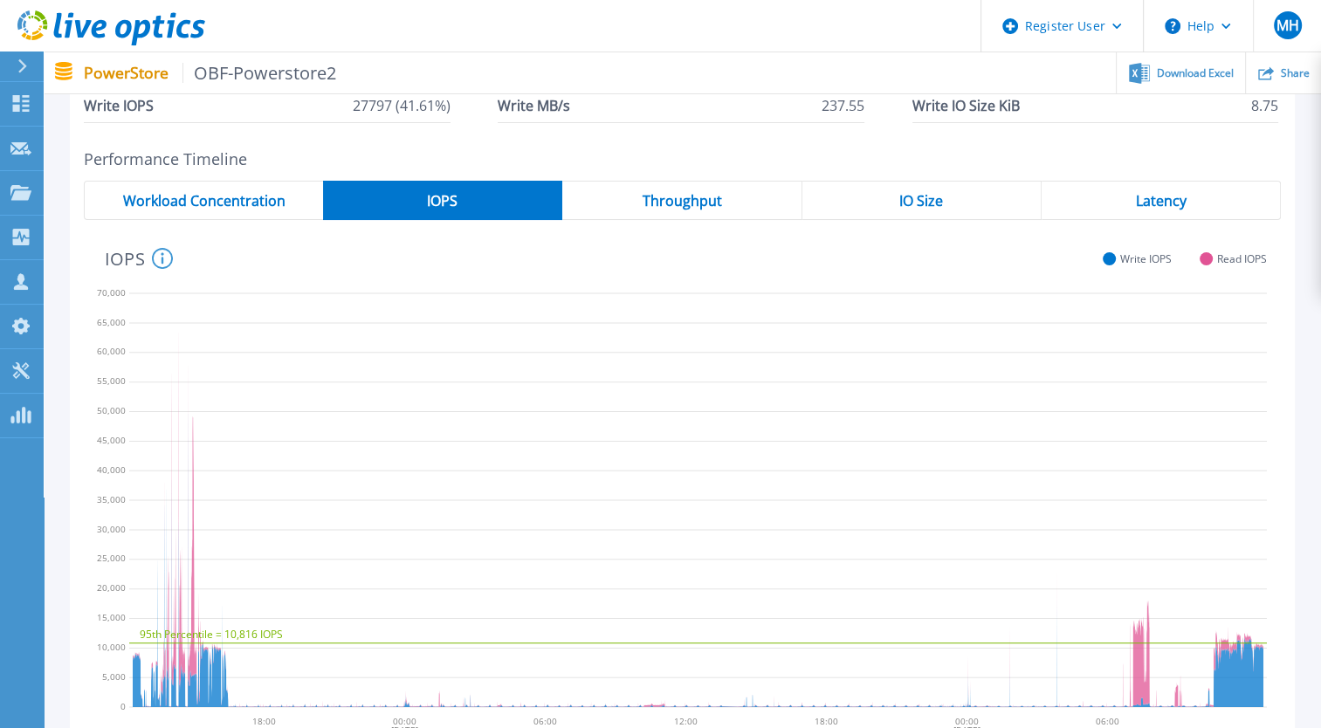
scroll to position [246, 0]
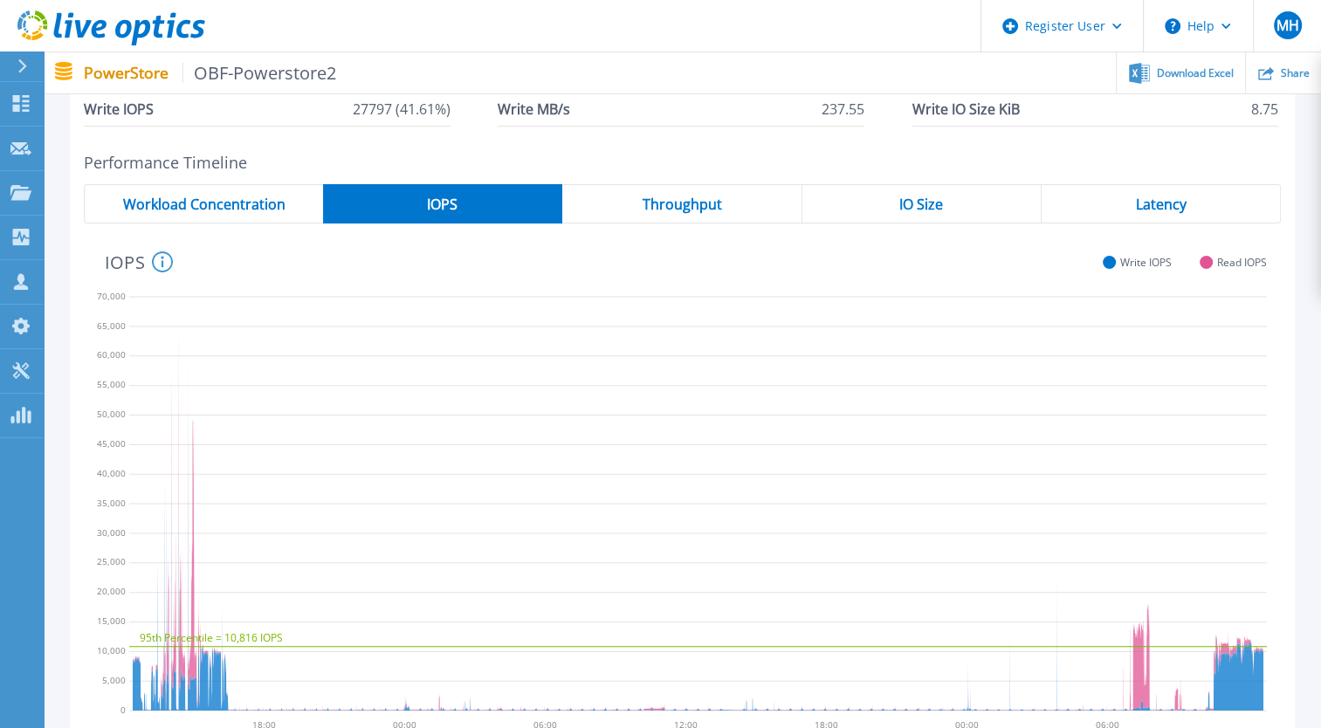
click at [1157, 202] on span "Latency" at bounding box center [1160, 204] width 51 height 14
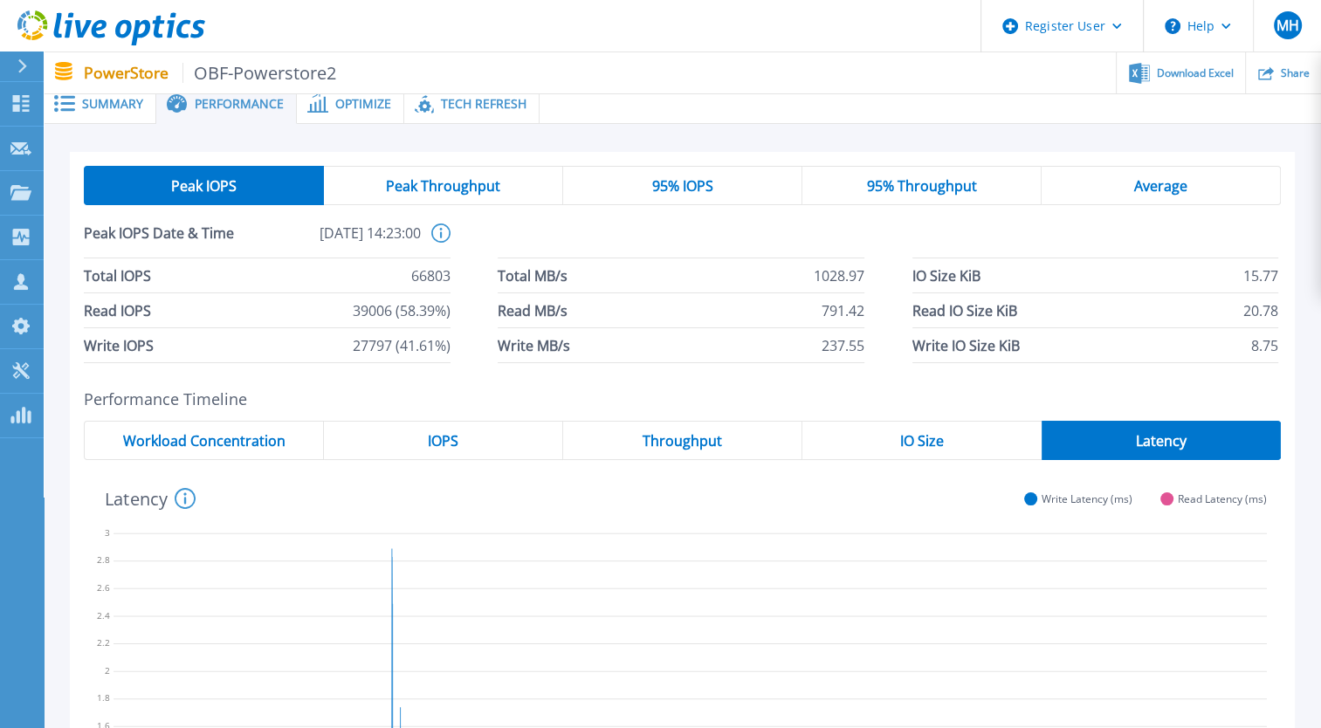
scroll to position [0, 0]
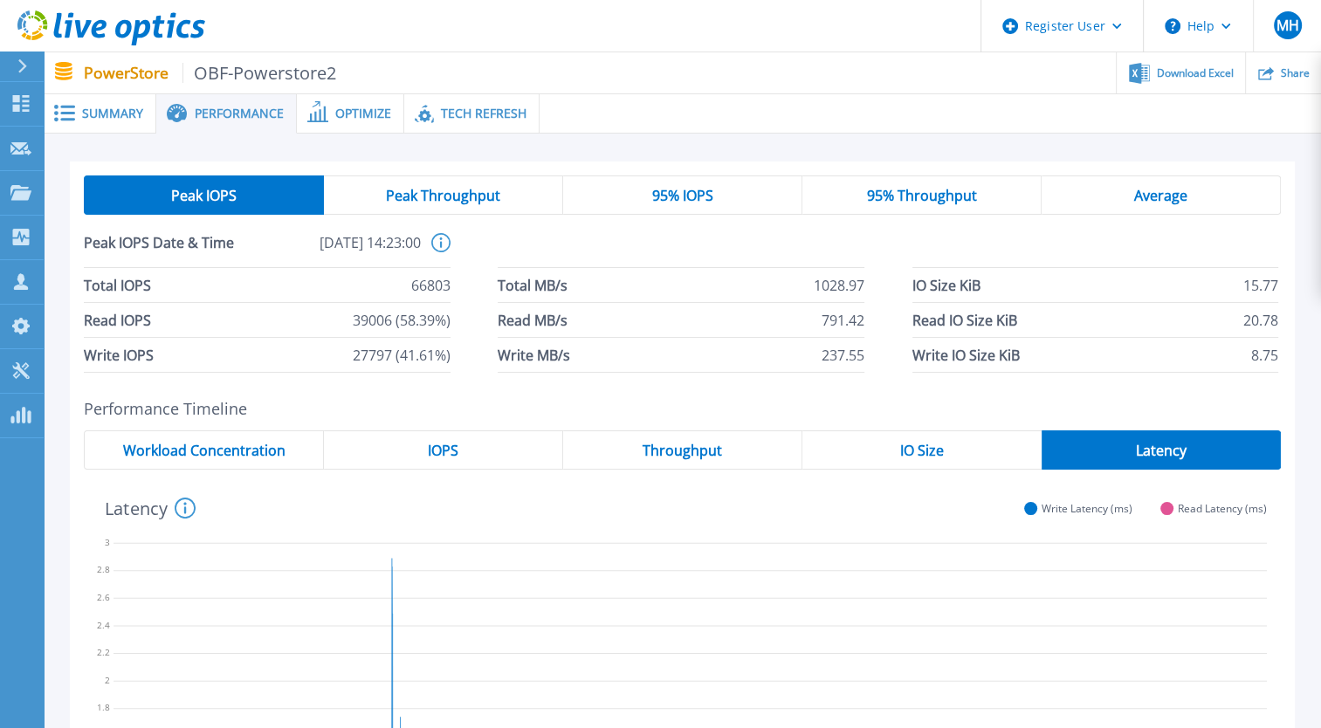
click at [641, 194] on div "95% IOPS" at bounding box center [682, 195] width 239 height 39
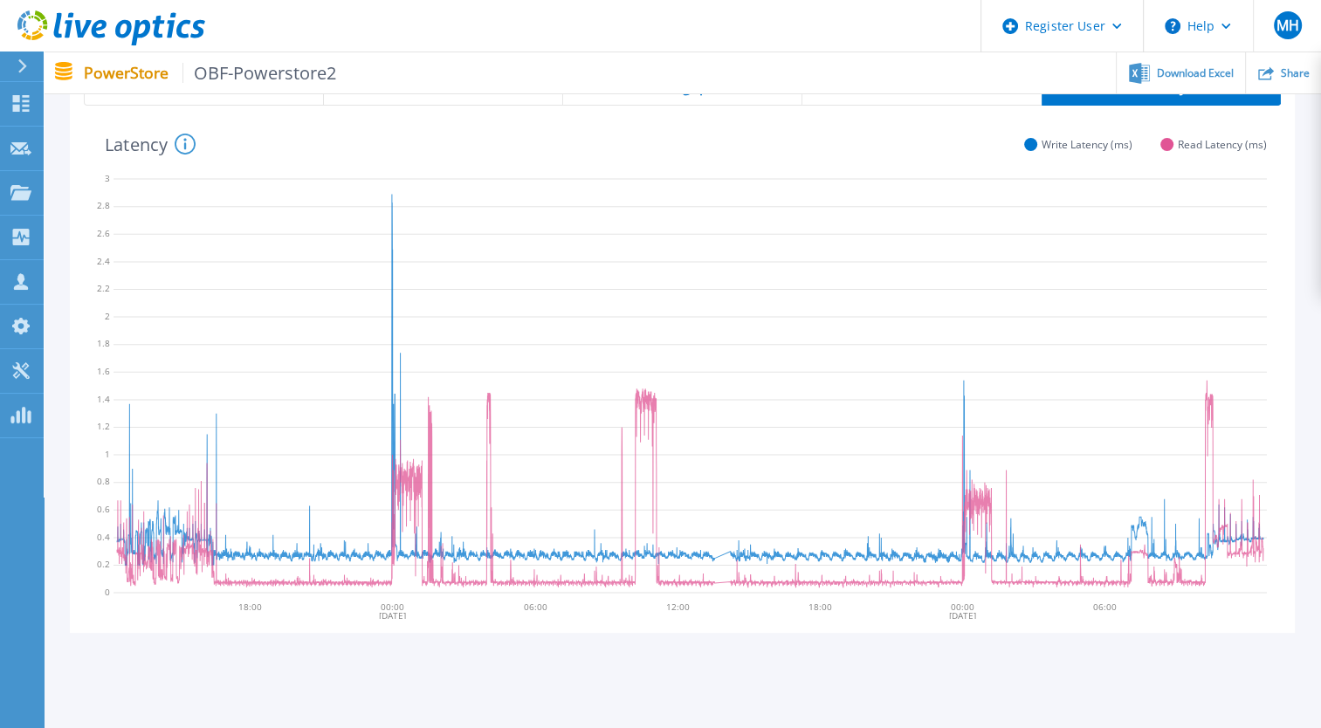
scroll to position [394, 0]
